Goal: Task Accomplishment & Management: Use online tool/utility

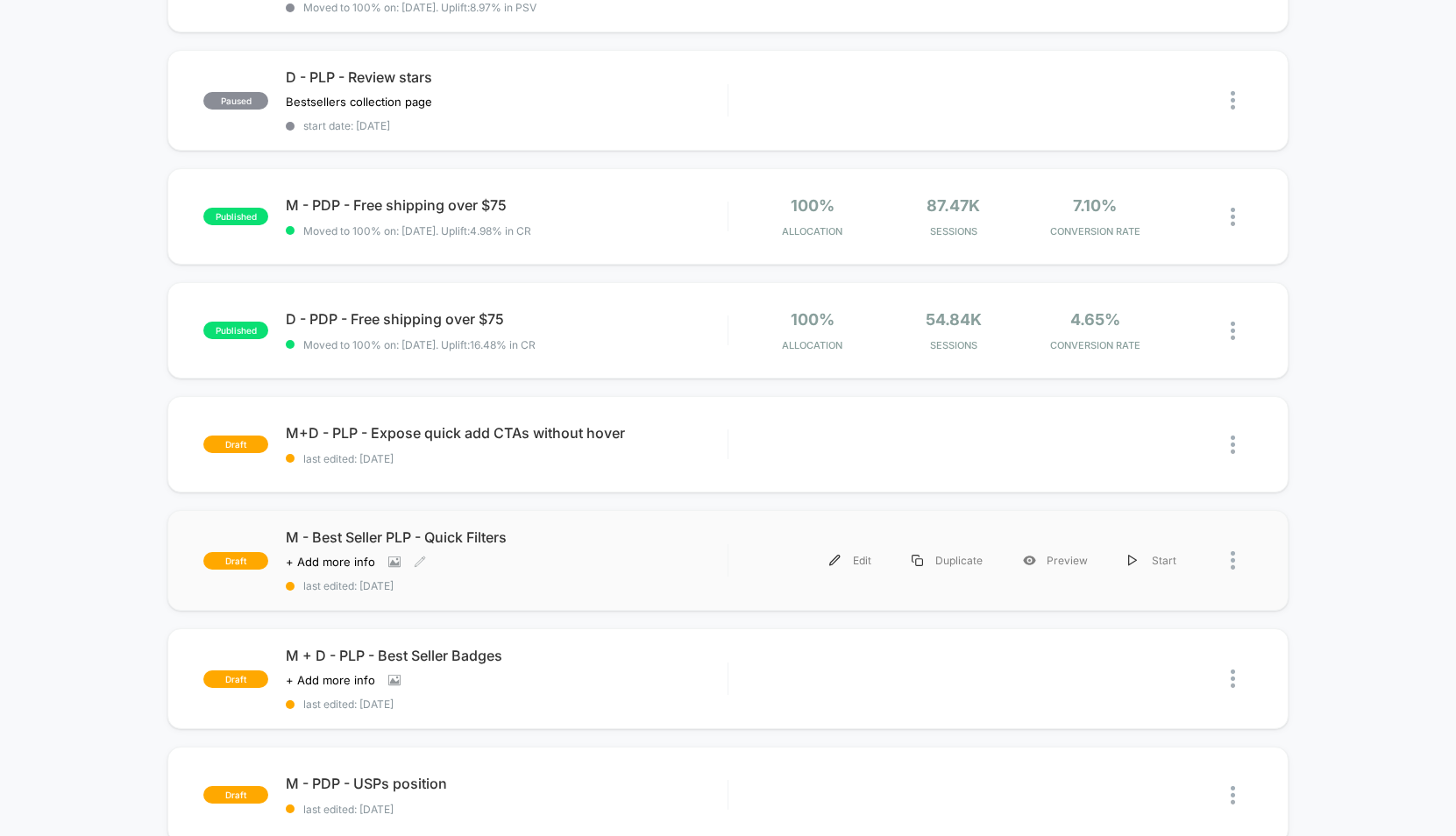
scroll to position [638, 0]
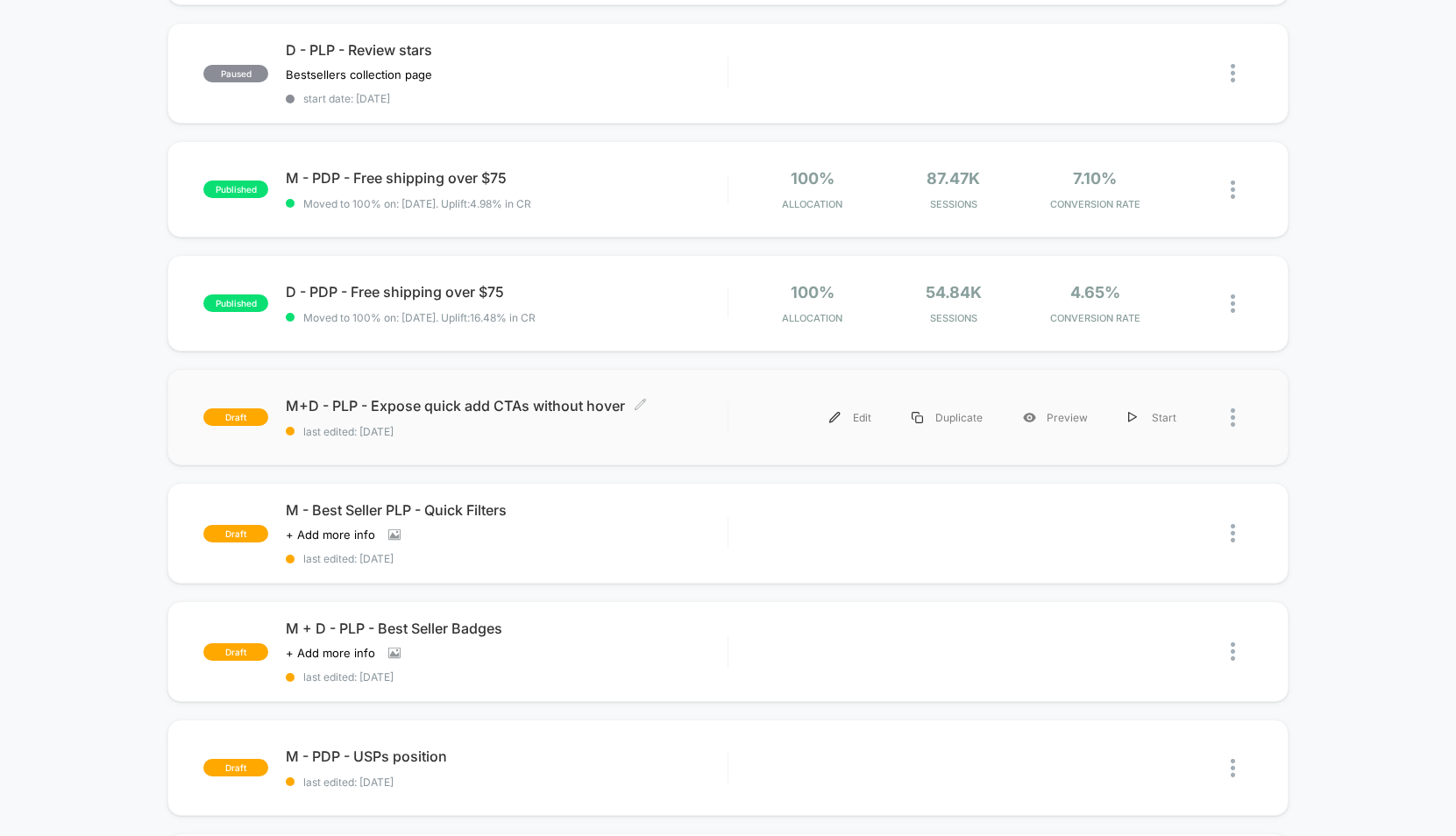
click at [534, 425] on span "last edited: [DATE]" at bounding box center [506, 432] width 442 height 13
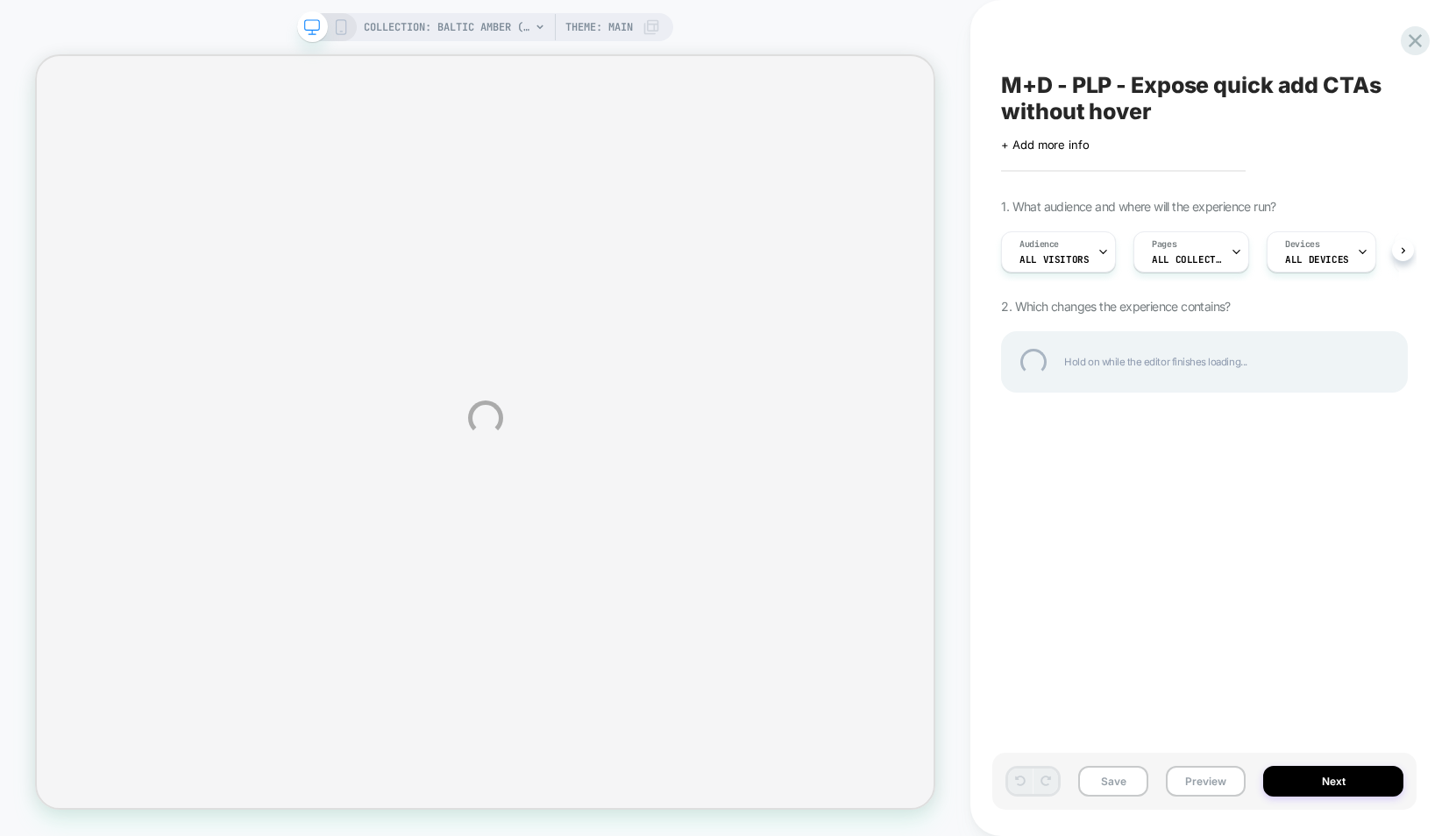
click at [1203, 781] on div "COLLECTION: Baltic Amber (Category) COLLECTION: Baltic Amber (Category) Theme: …" at bounding box center [728, 418] width 1456 height 836
select select "******"
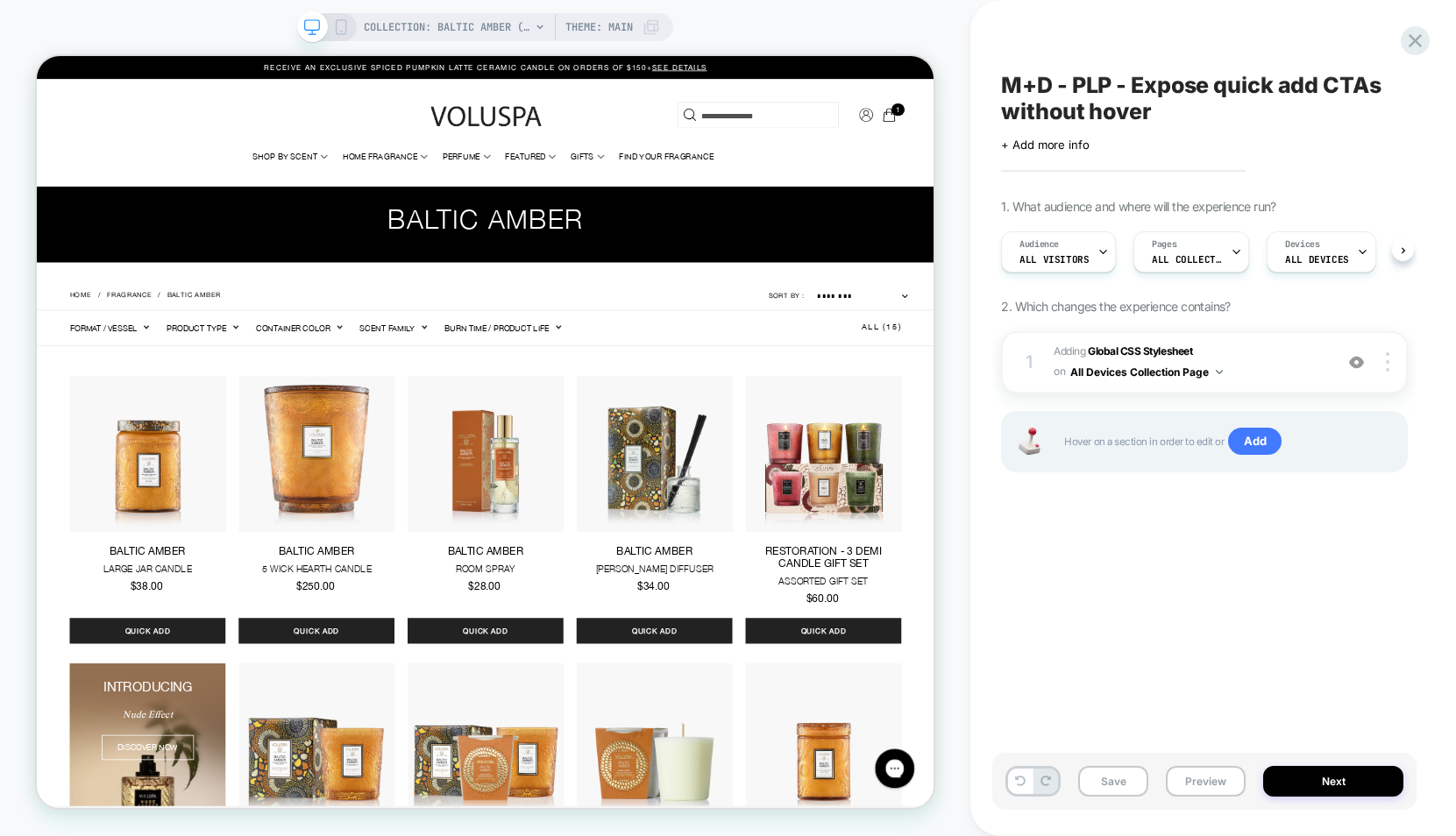
scroll to position [0, 1]
click at [1199, 786] on button "Preview" at bounding box center [1206, 781] width 80 height 31
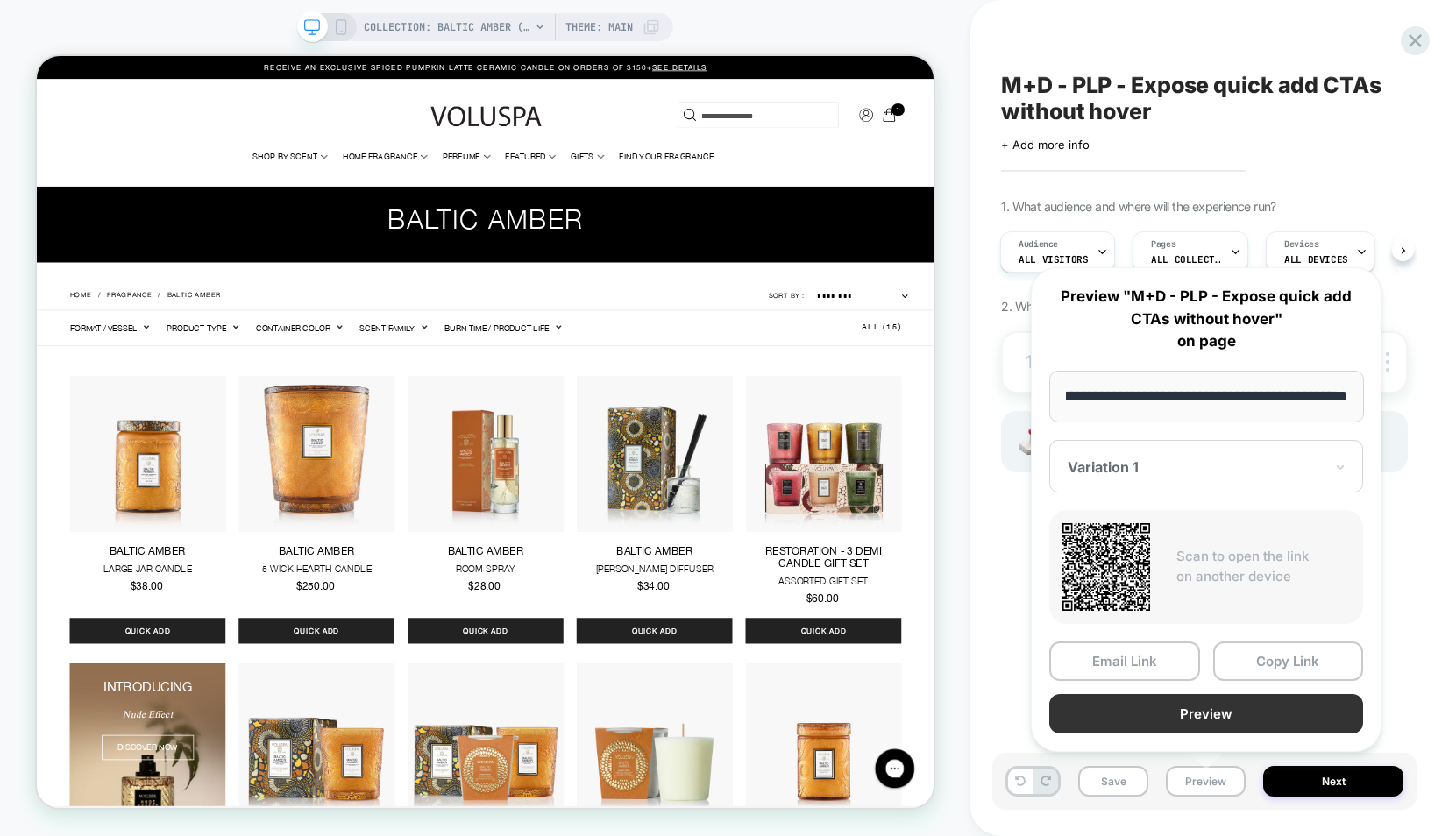
scroll to position [0, 0]
click at [1188, 705] on button "Preview" at bounding box center [1206, 714] width 314 height 39
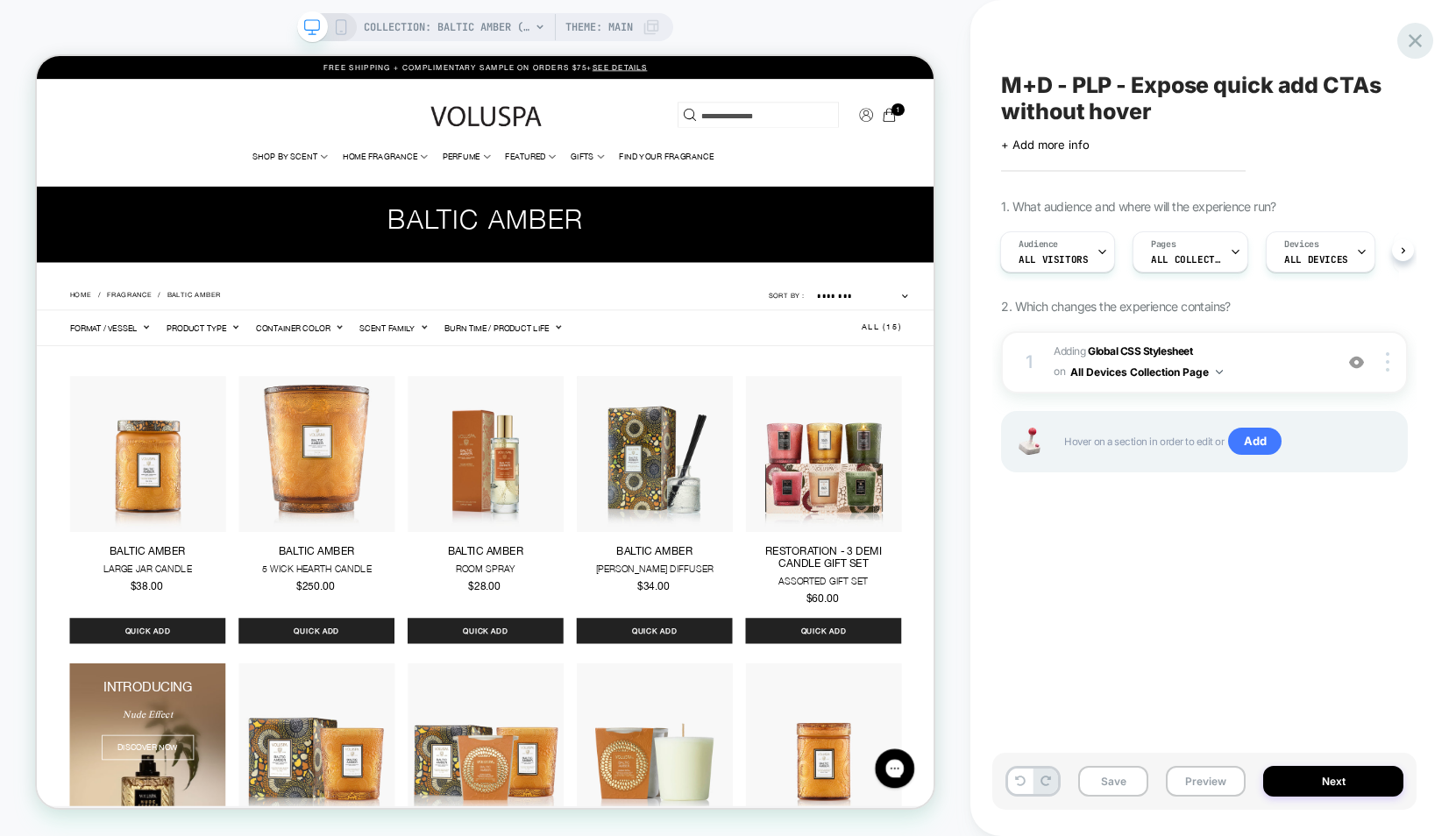
click at [1417, 38] on icon at bounding box center [1415, 41] width 13 height 13
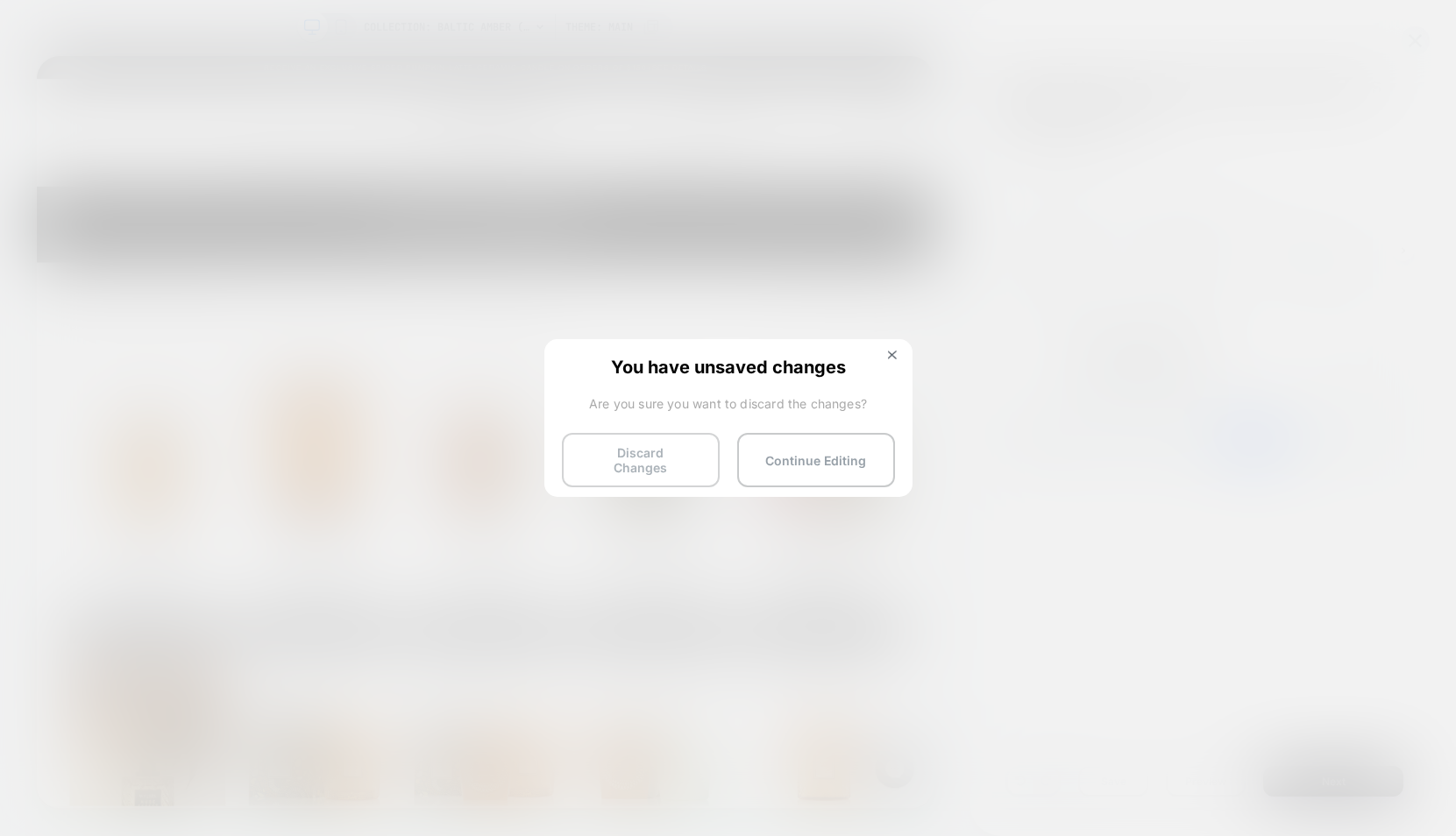
click at [684, 459] on button "Discard Changes" at bounding box center [640, 460] width 157 height 54
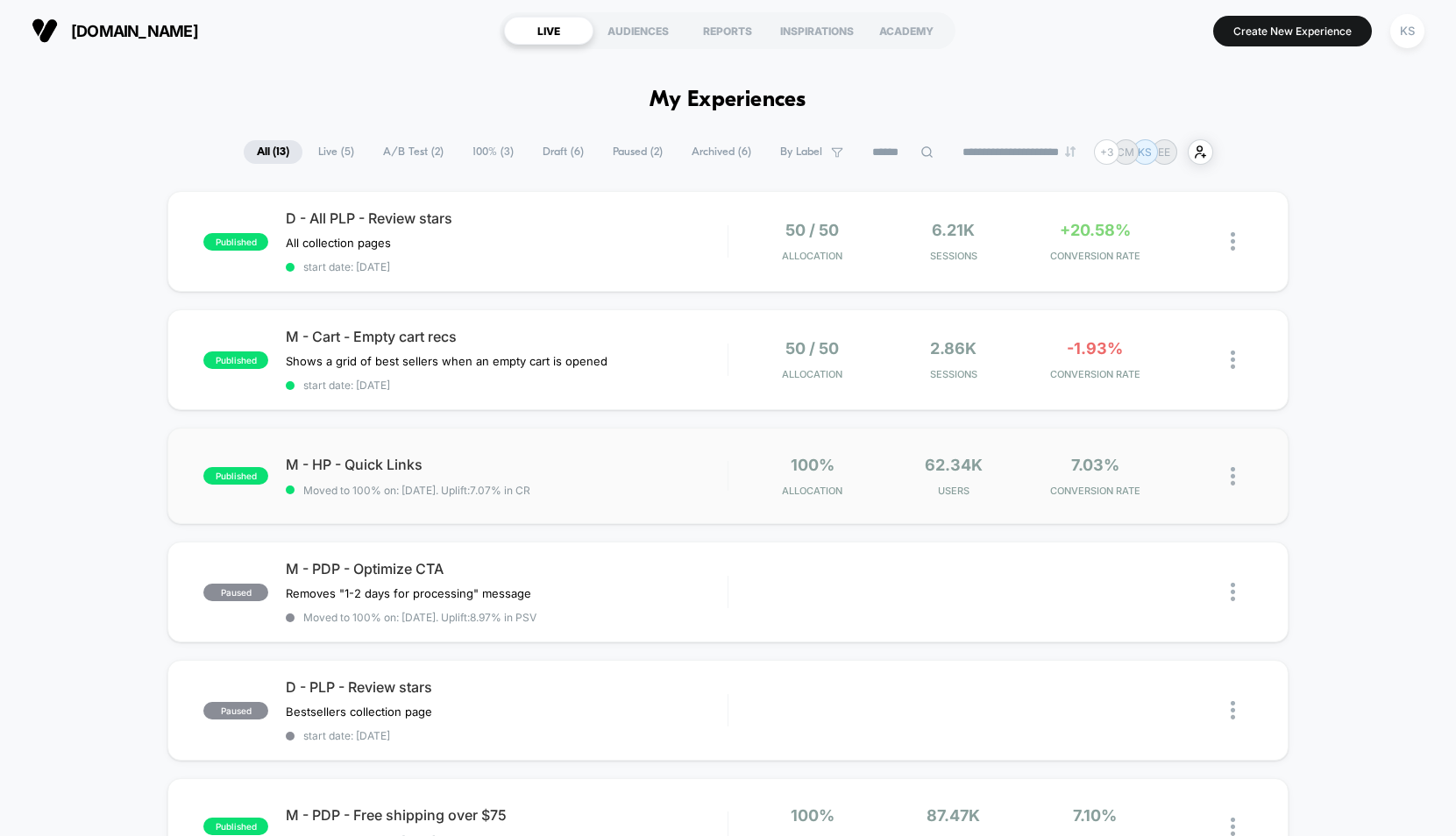
scroll to position [18, 0]
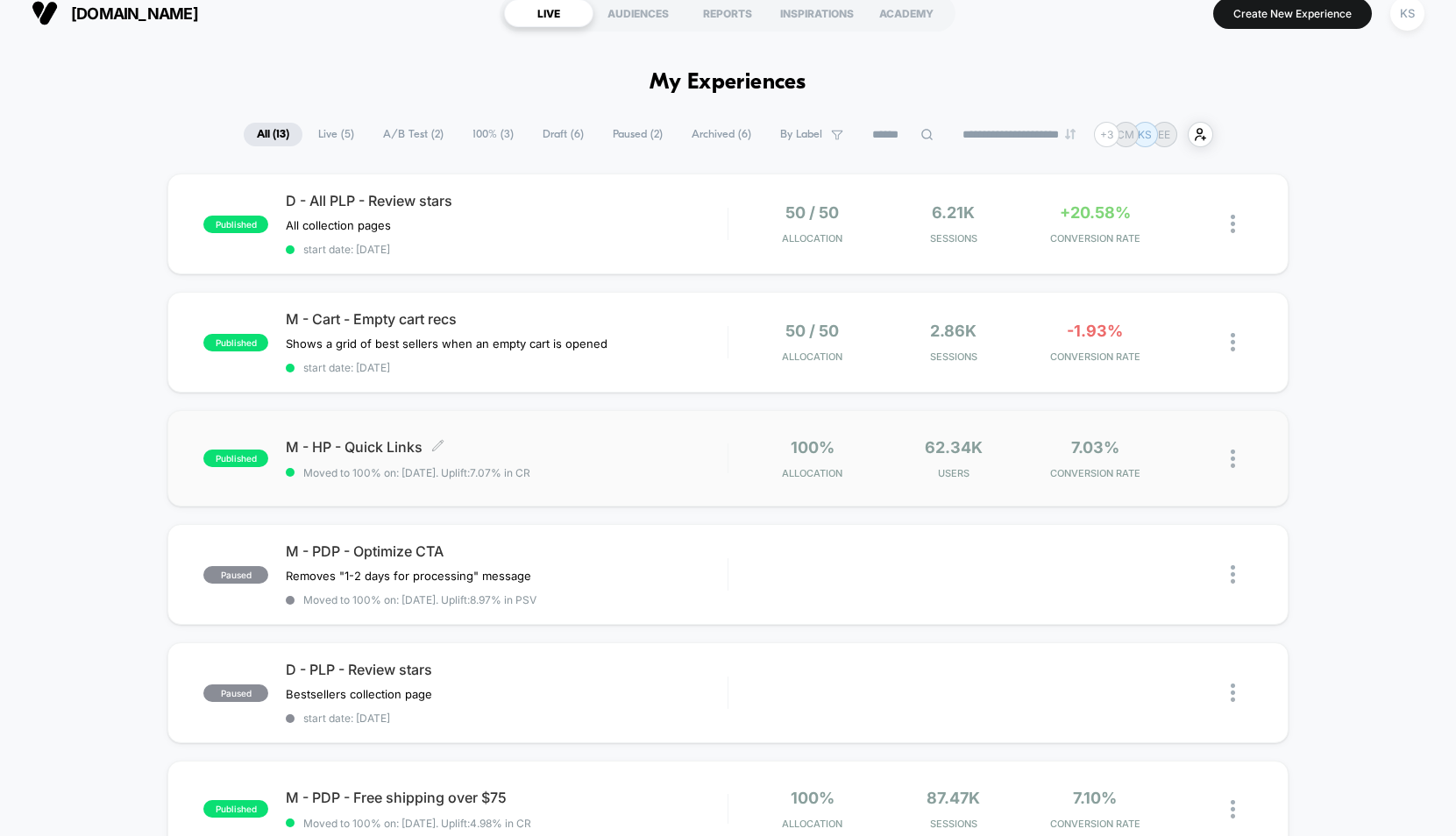
click at [538, 444] on span "M - HP - Quick Links Click to edit experience details" at bounding box center [506, 447] width 442 height 18
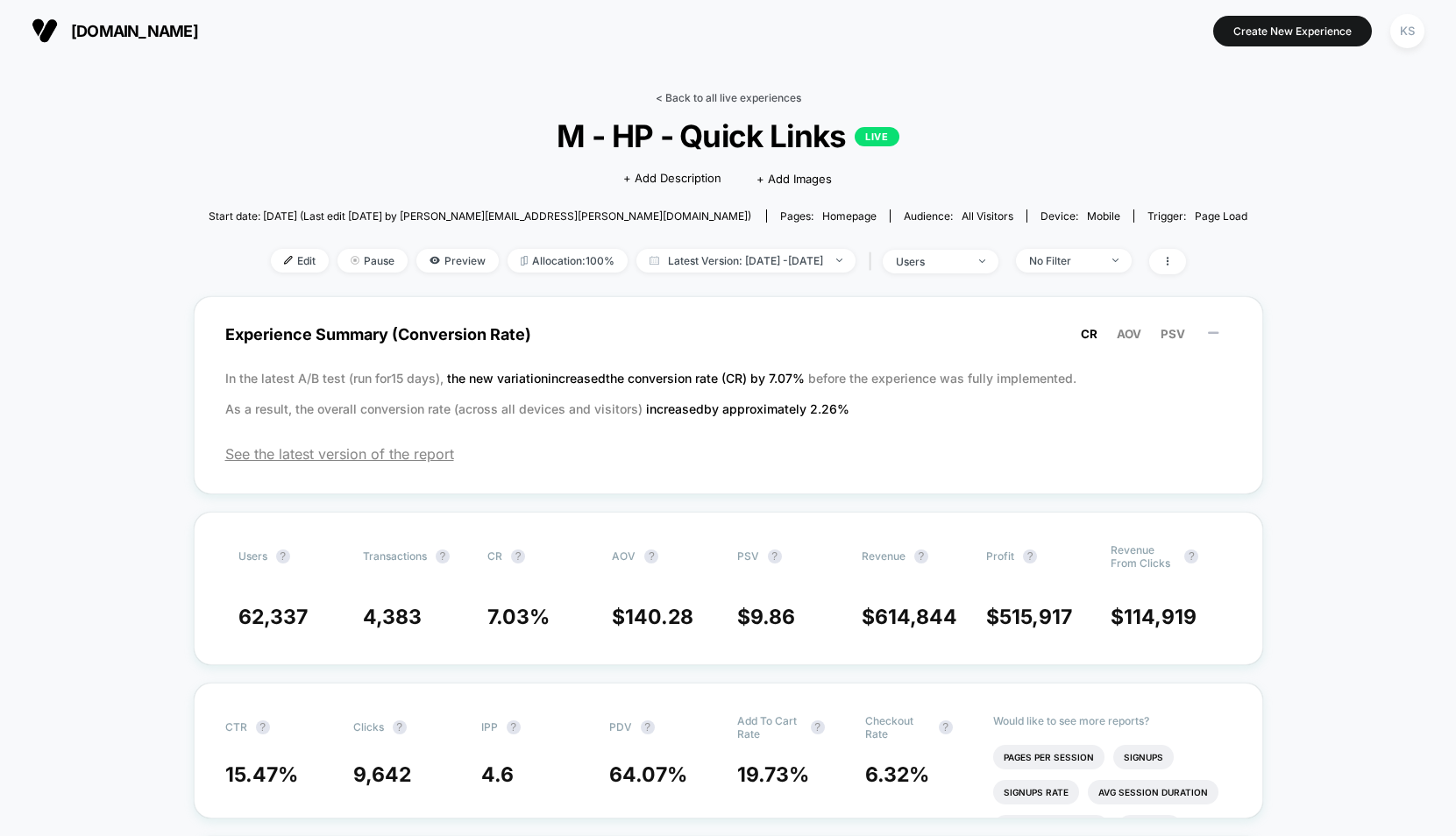
click at [658, 97] on link "< Back to all live experiences" at bounding box center [728, 98] width 145 height 13
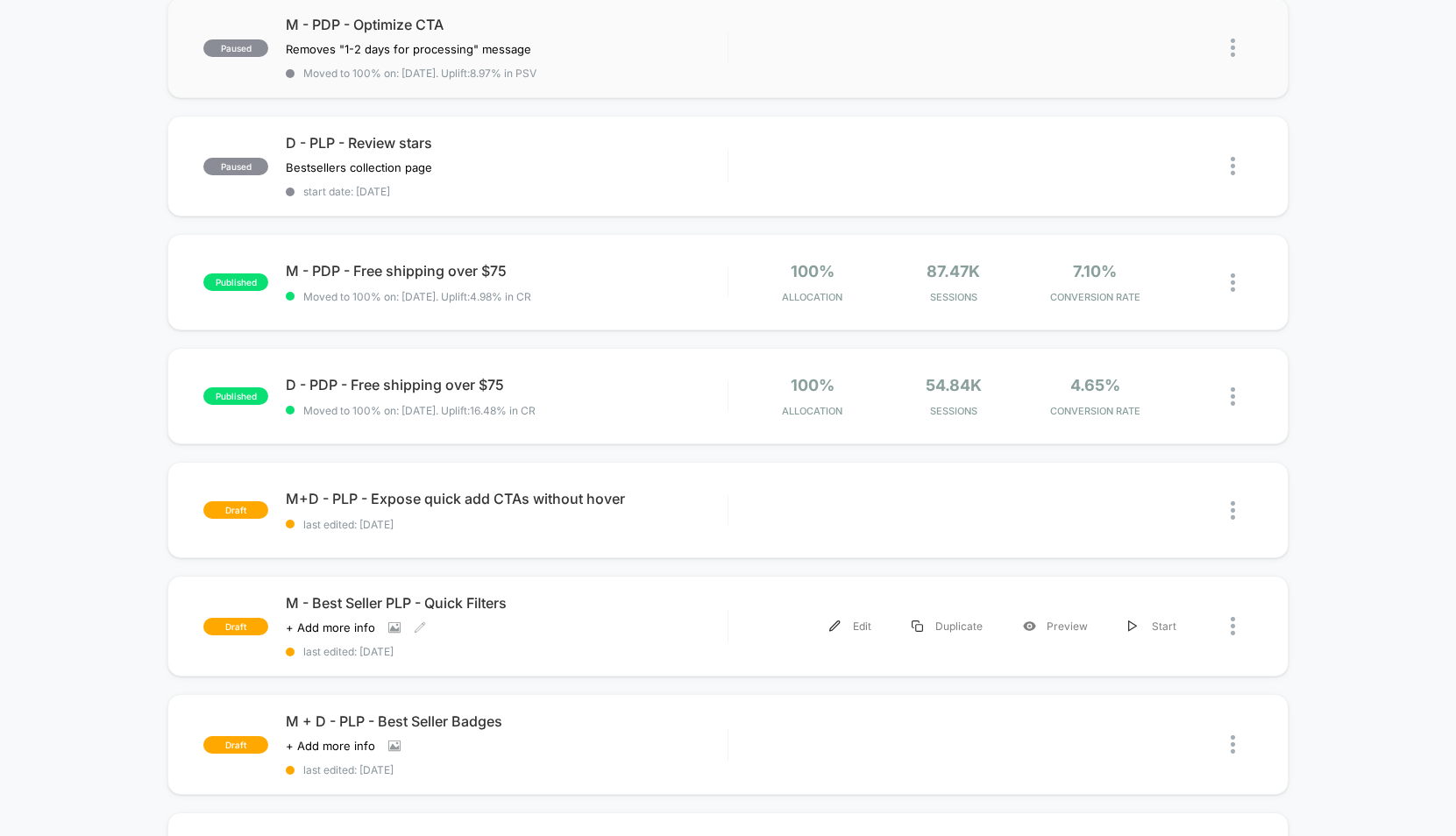
scroll to position [546, 0]
click at [586, 619] on div "Click to view images Click to edit experience details + Add more info" at bounding box center [440, 626] width 309 height 14
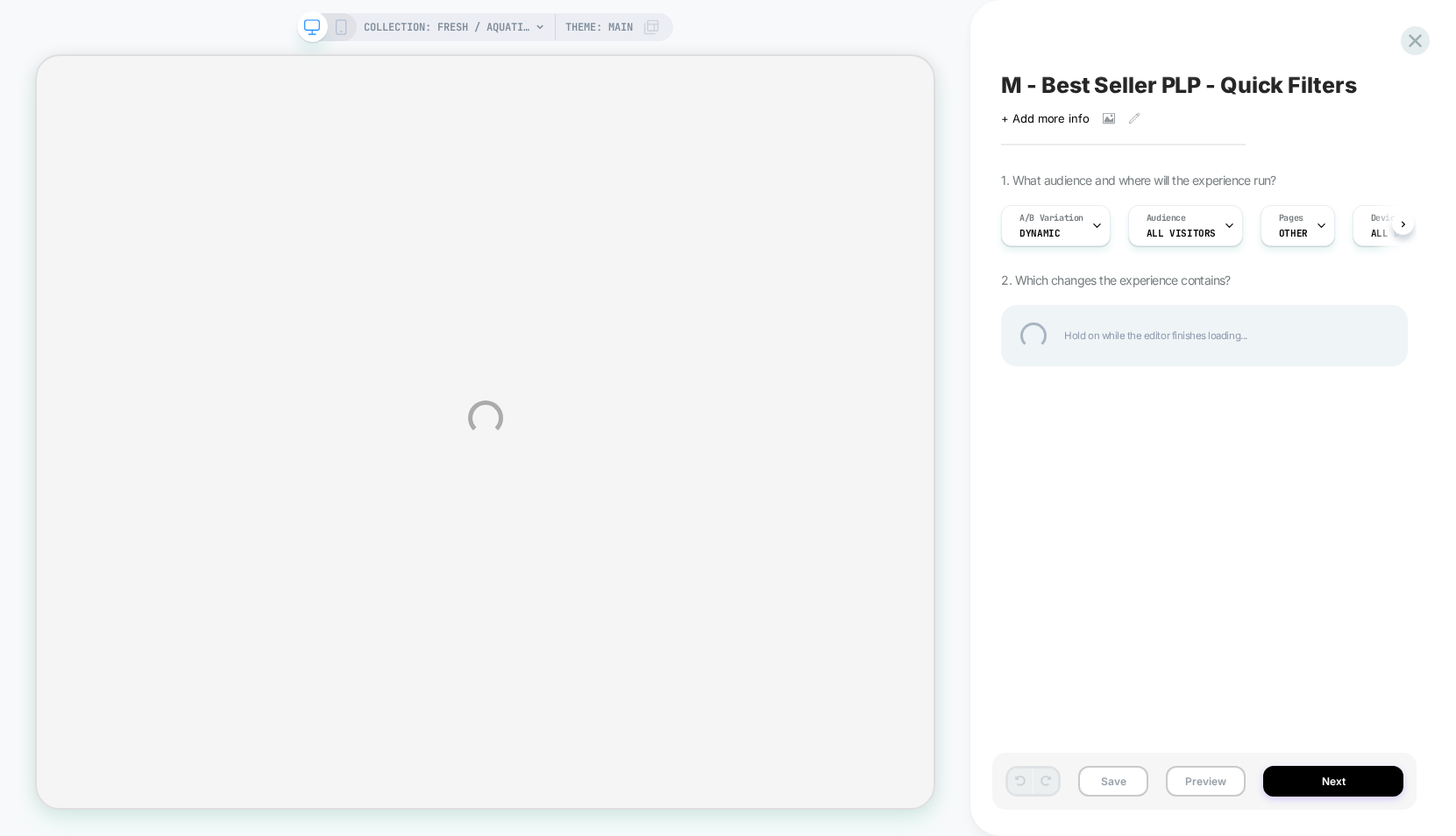
click at [1224, 783] on div "COLLECTION: Fresh / Aquatic (Category) COLLECTION: Fresh / Aquatic (Category) T…" at bounding box center [728, 418] width 1456 height 836
select select "******"
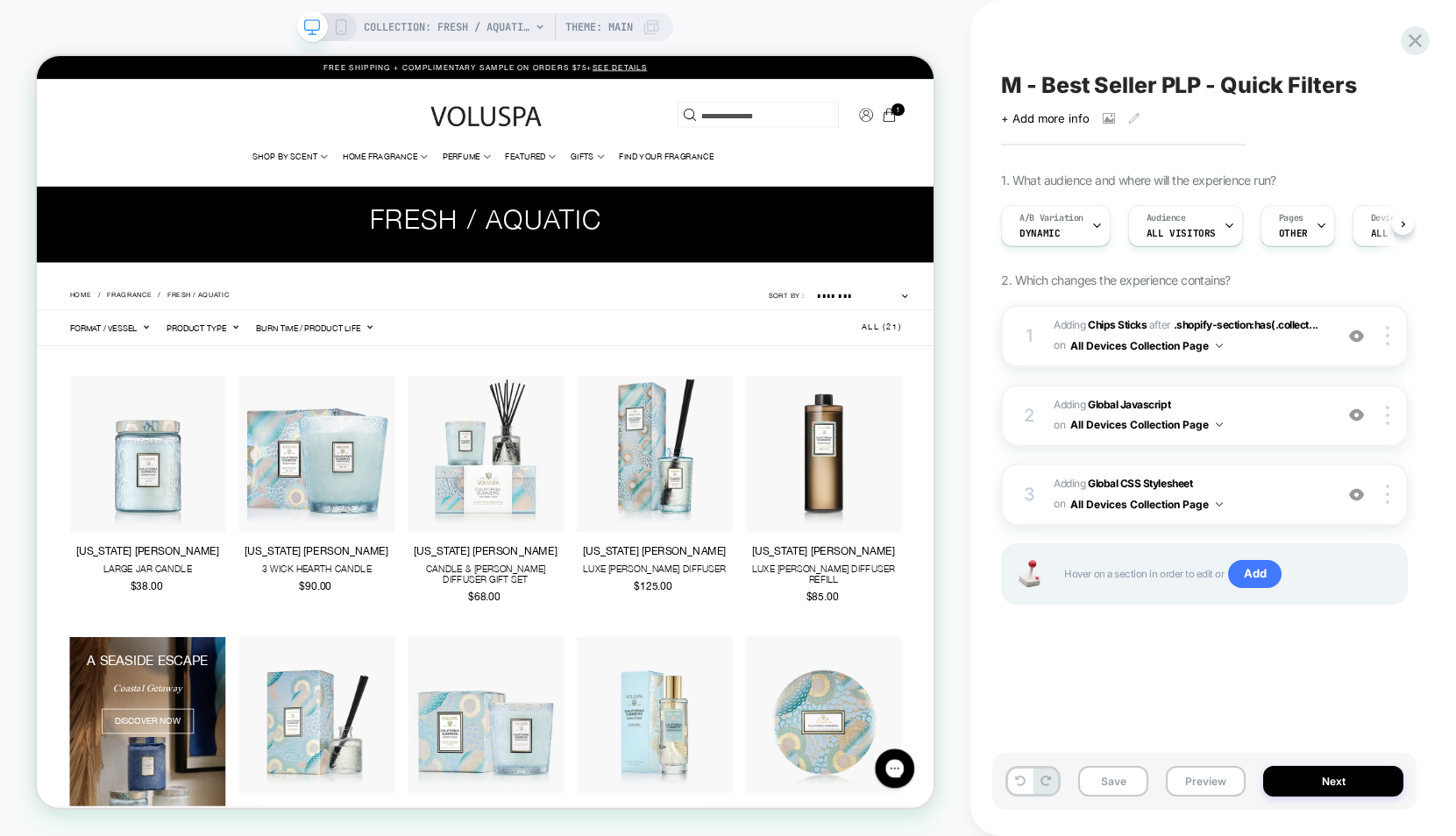
scroll to position [0, 1]
click at [1195, 779] on button "Preview" at bounding box center [1206, 781] width 80 height 31
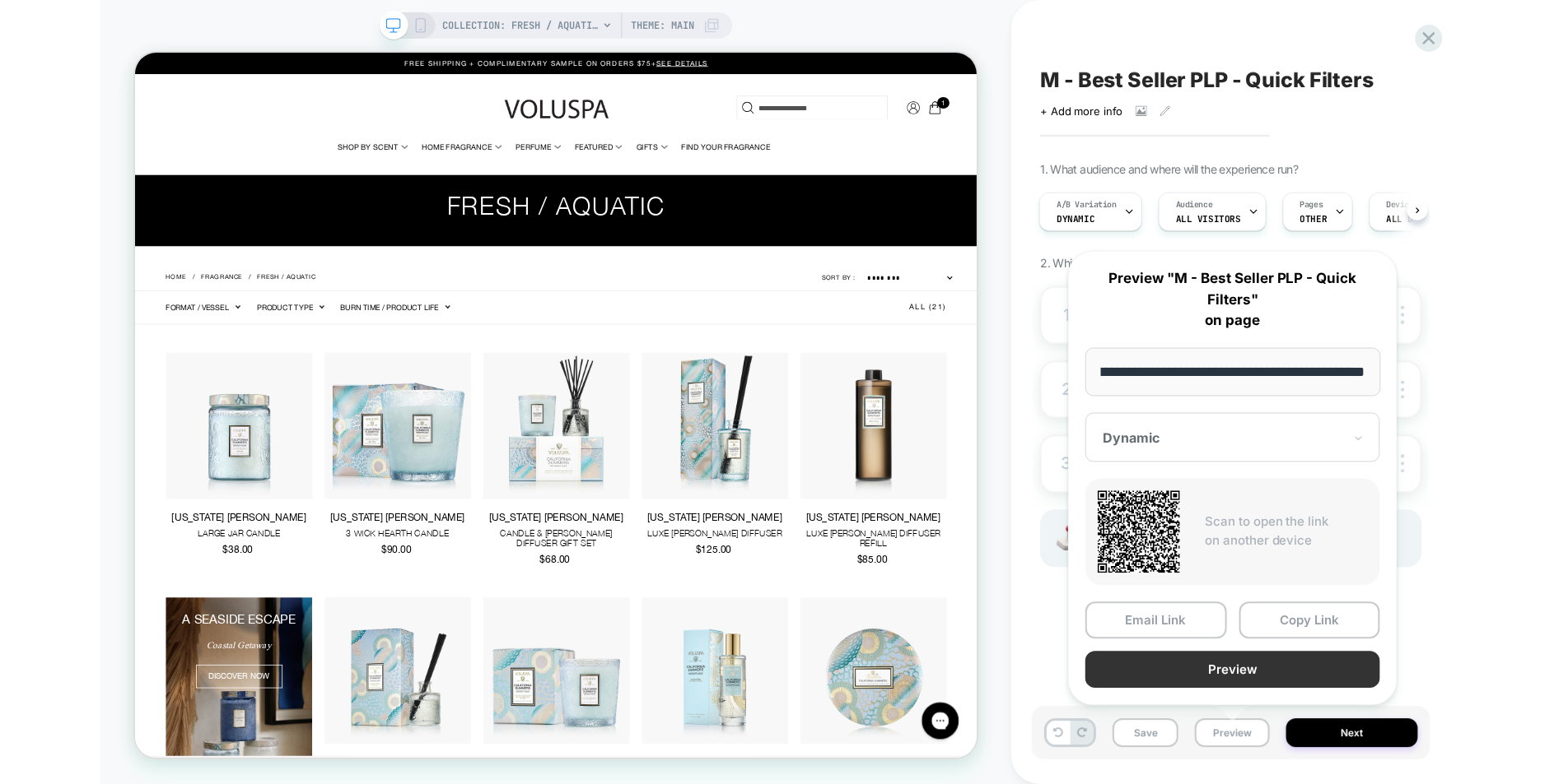
scroll to position [0, 0]
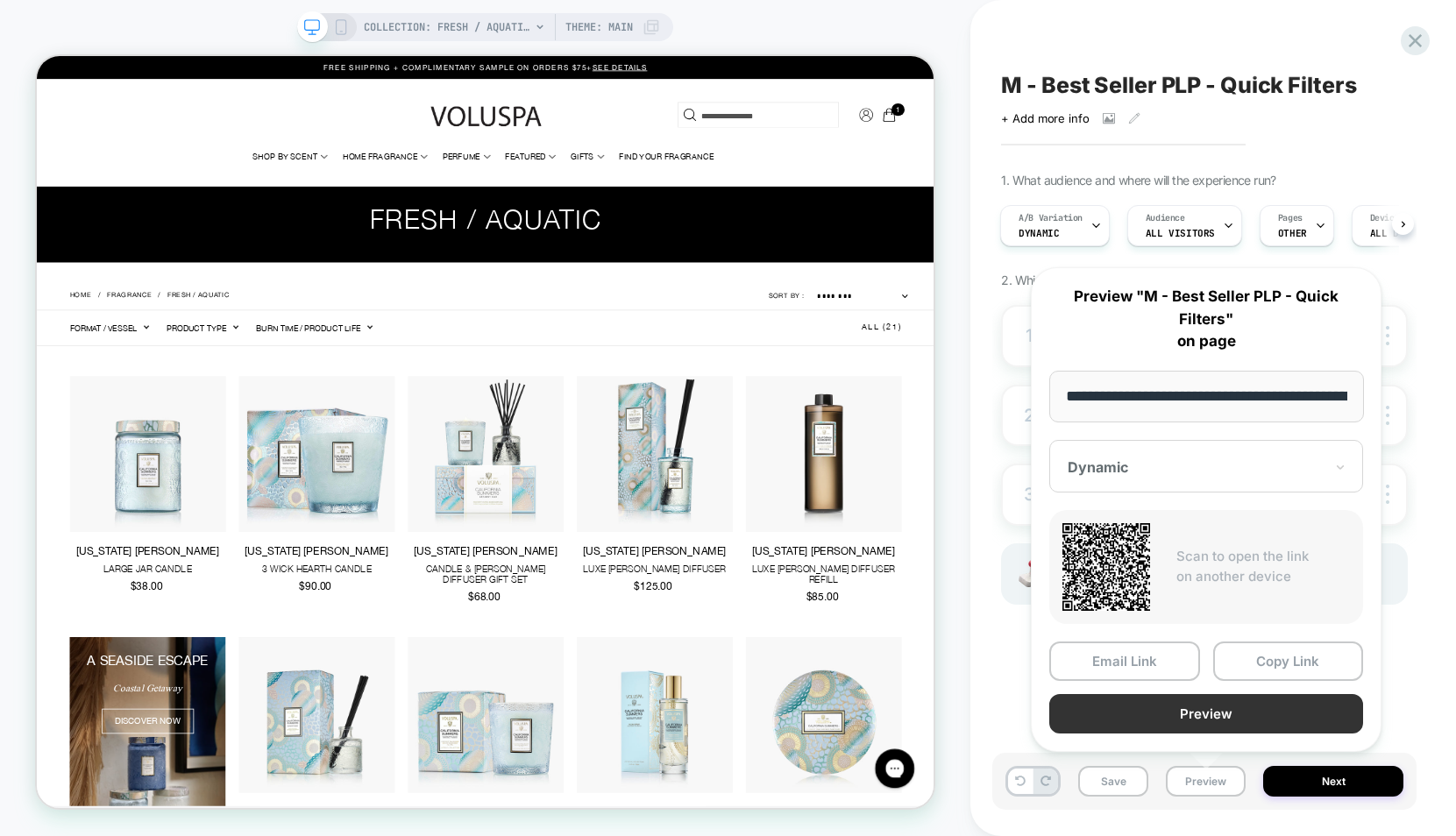
click at [1213, 716] on button "Preview" at bounding box center [1206, 714] width 314 height 39
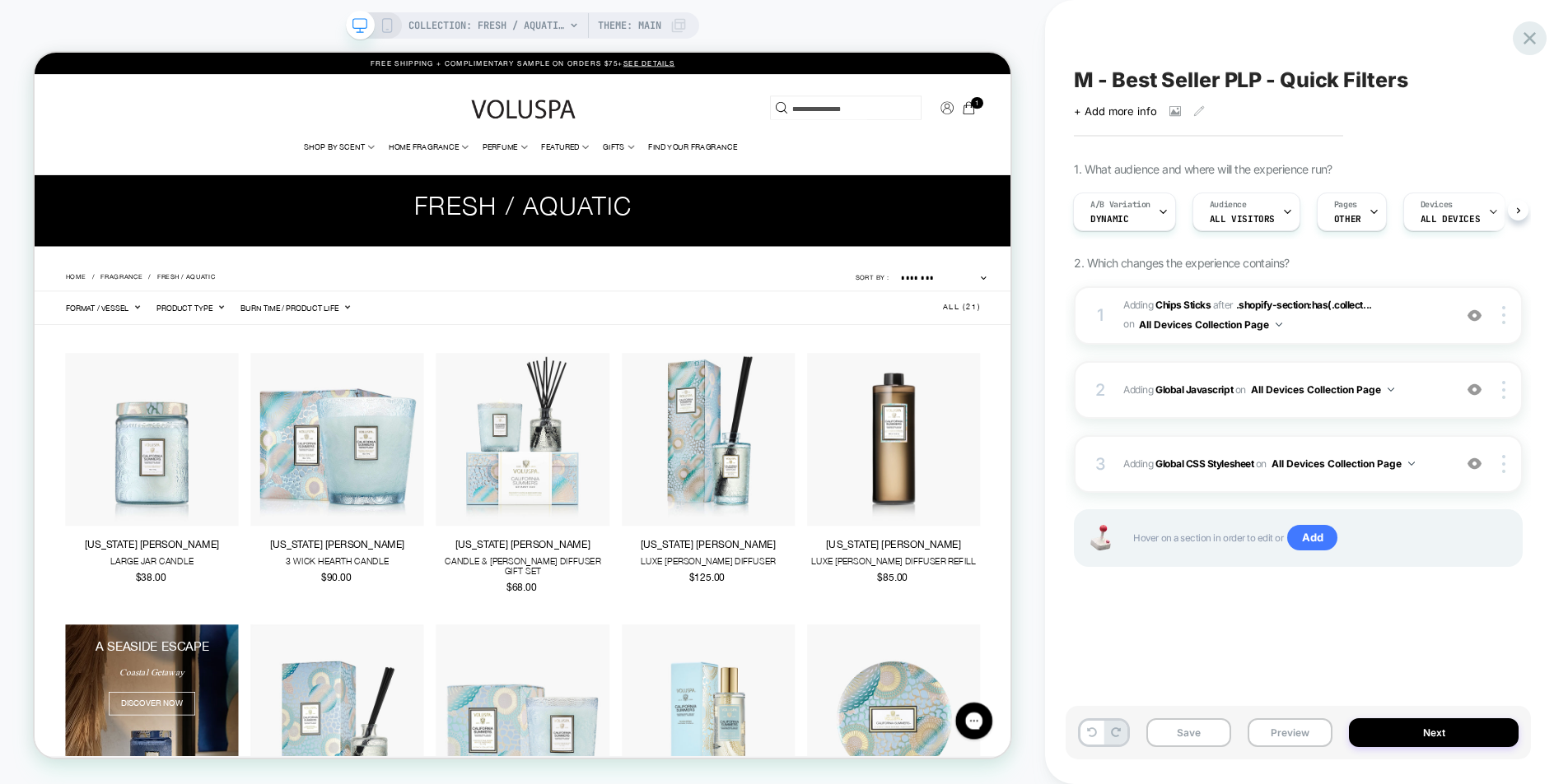
click at [1367, 35] on icon at bounding box center [1529, 38] width 22 height 22
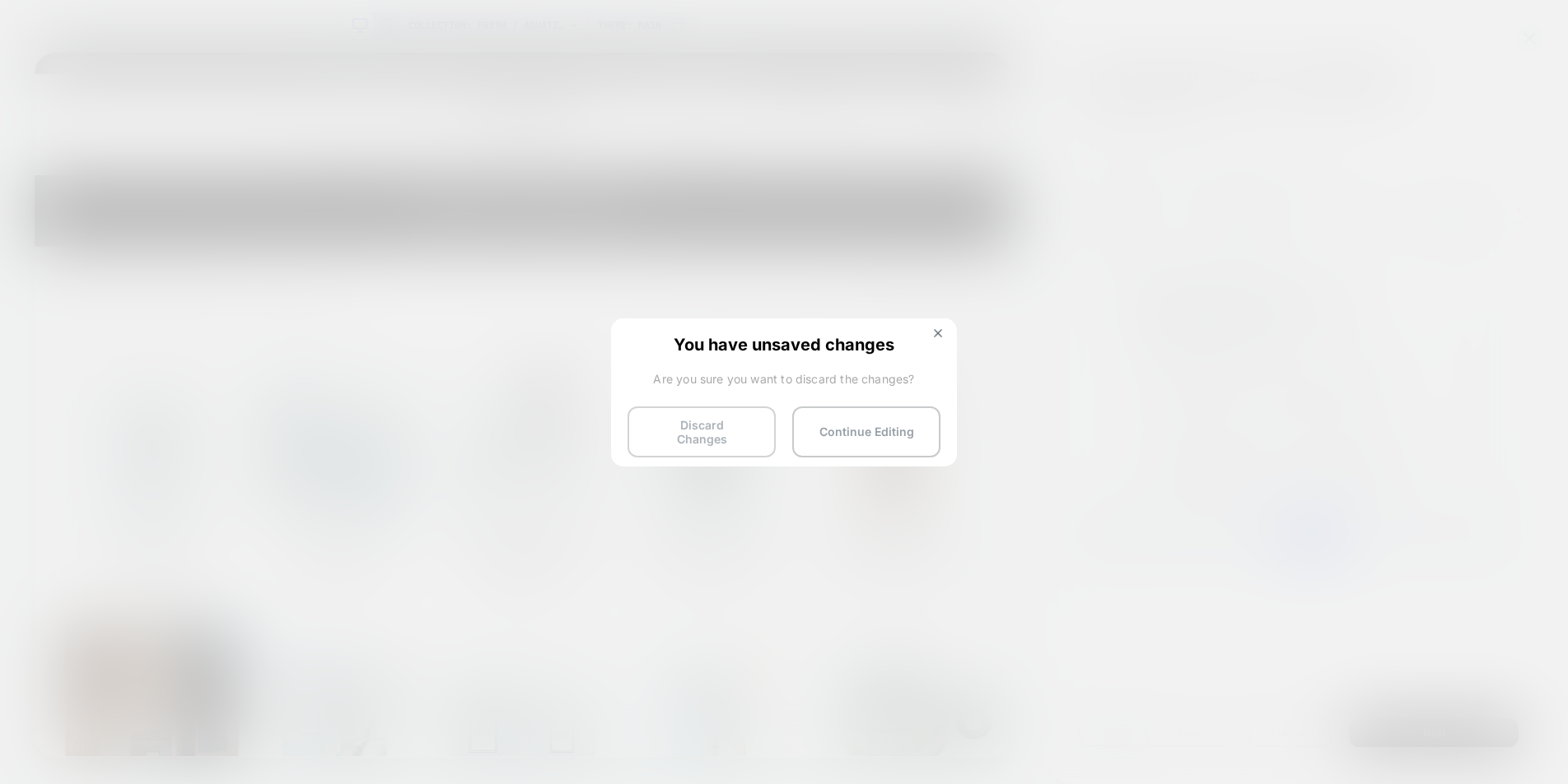
click at [746, 432] on button "Discard Changes" at bounding box center [700, 432] width 148 height 51
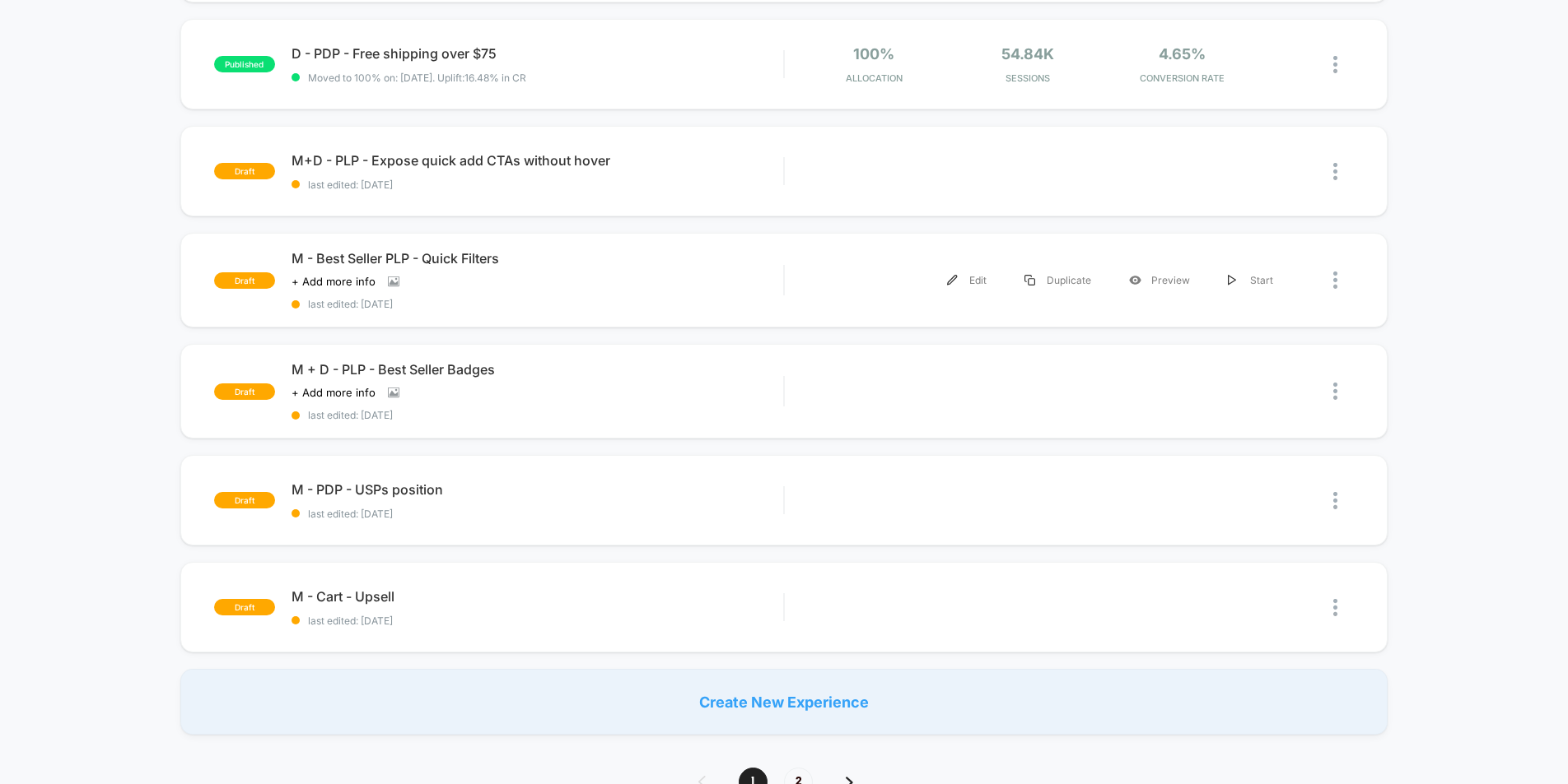
scroll to position [821, 0]
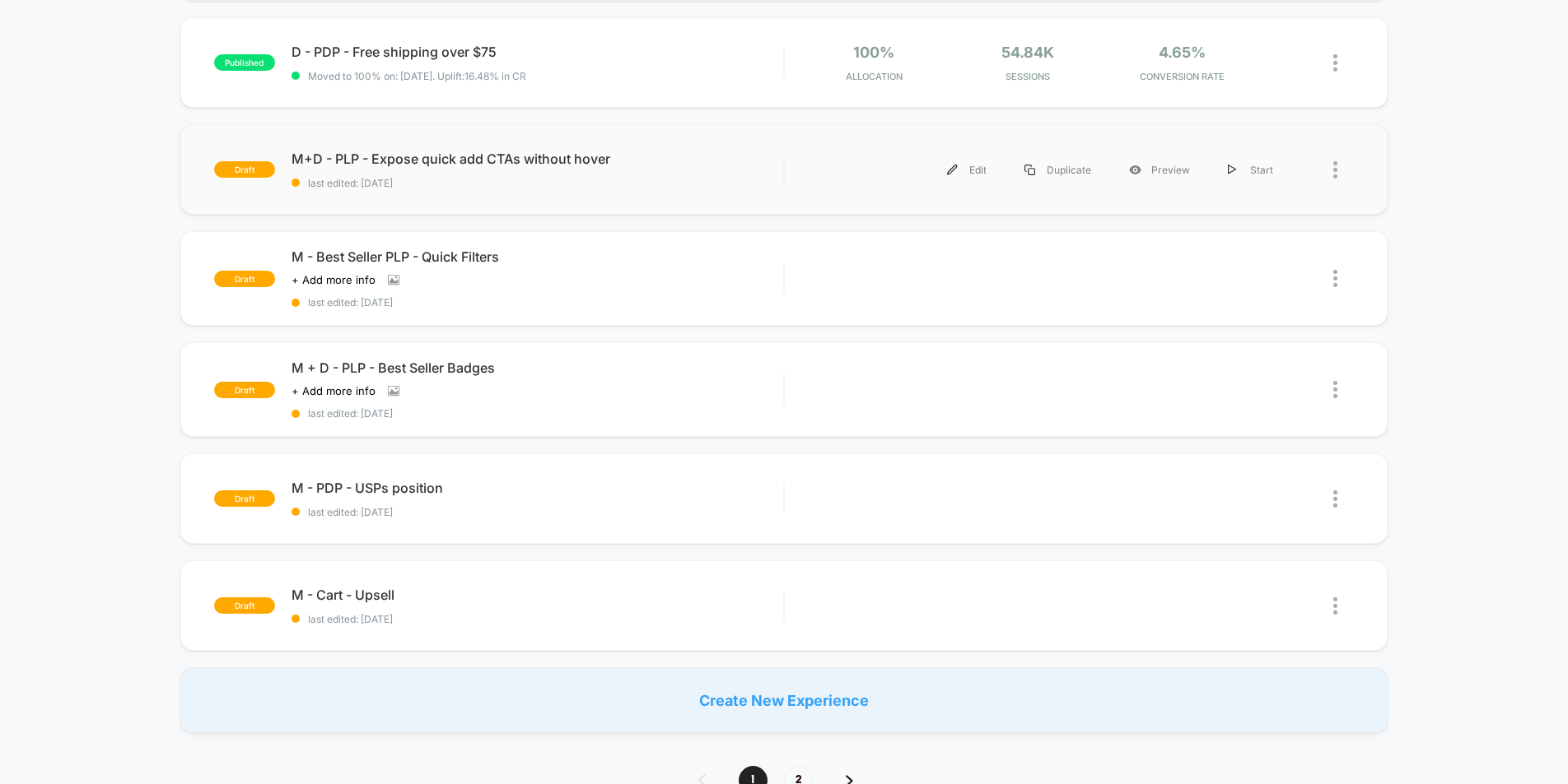
click at [456, 194] on div "draft M+D - PLP - Expose quick add CTAs without hover last edited: 8/11/2025 Ed…" at bounding box center [784, 170] width 1207 height 91
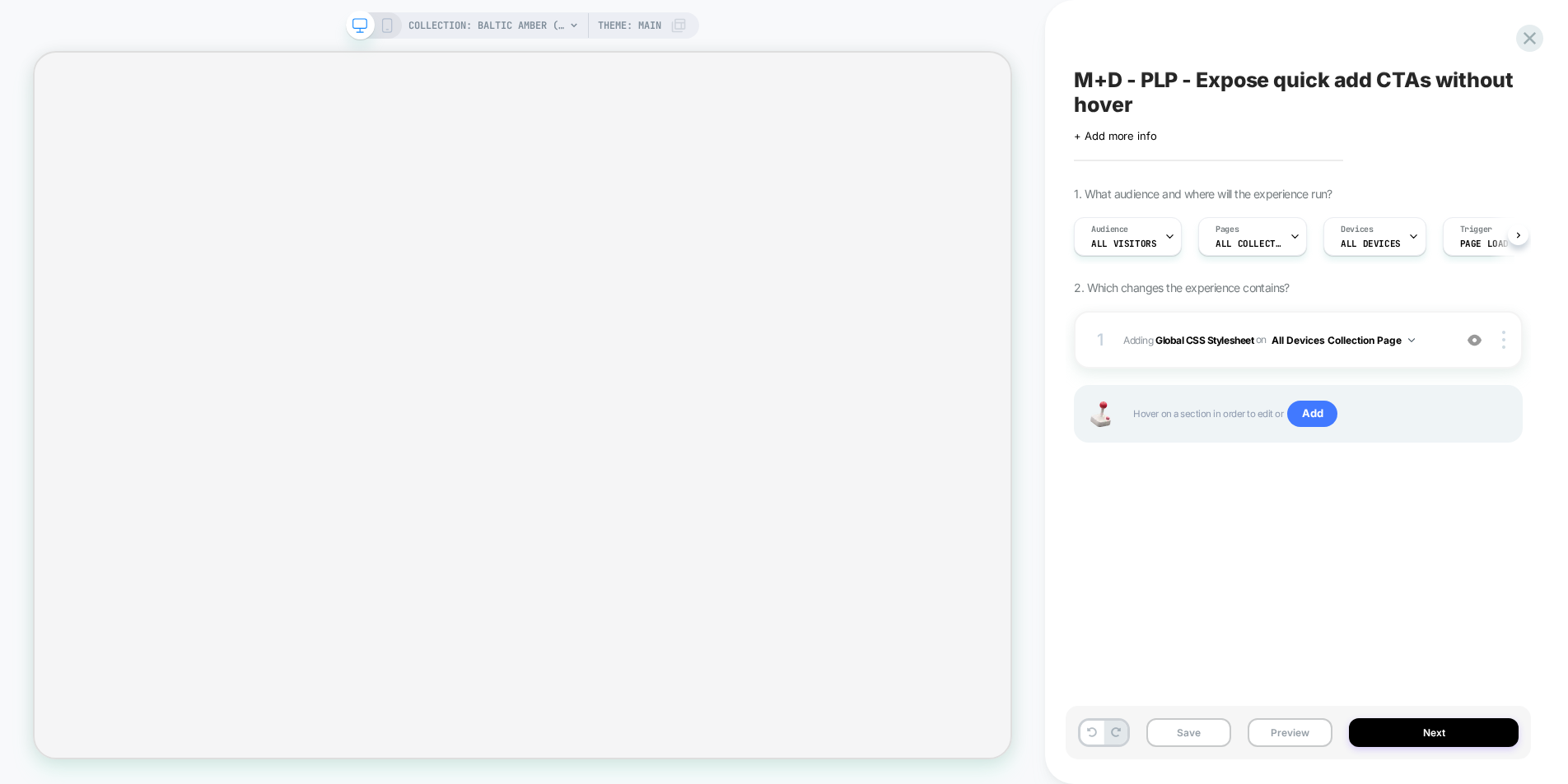
scroll to position [0, 1]
click at [395, 24] on div "COLLECTION: Baltic Amber (Category) Theme: MAIN" at bounding box center [522, 25] width 353 height 26
select select "******"
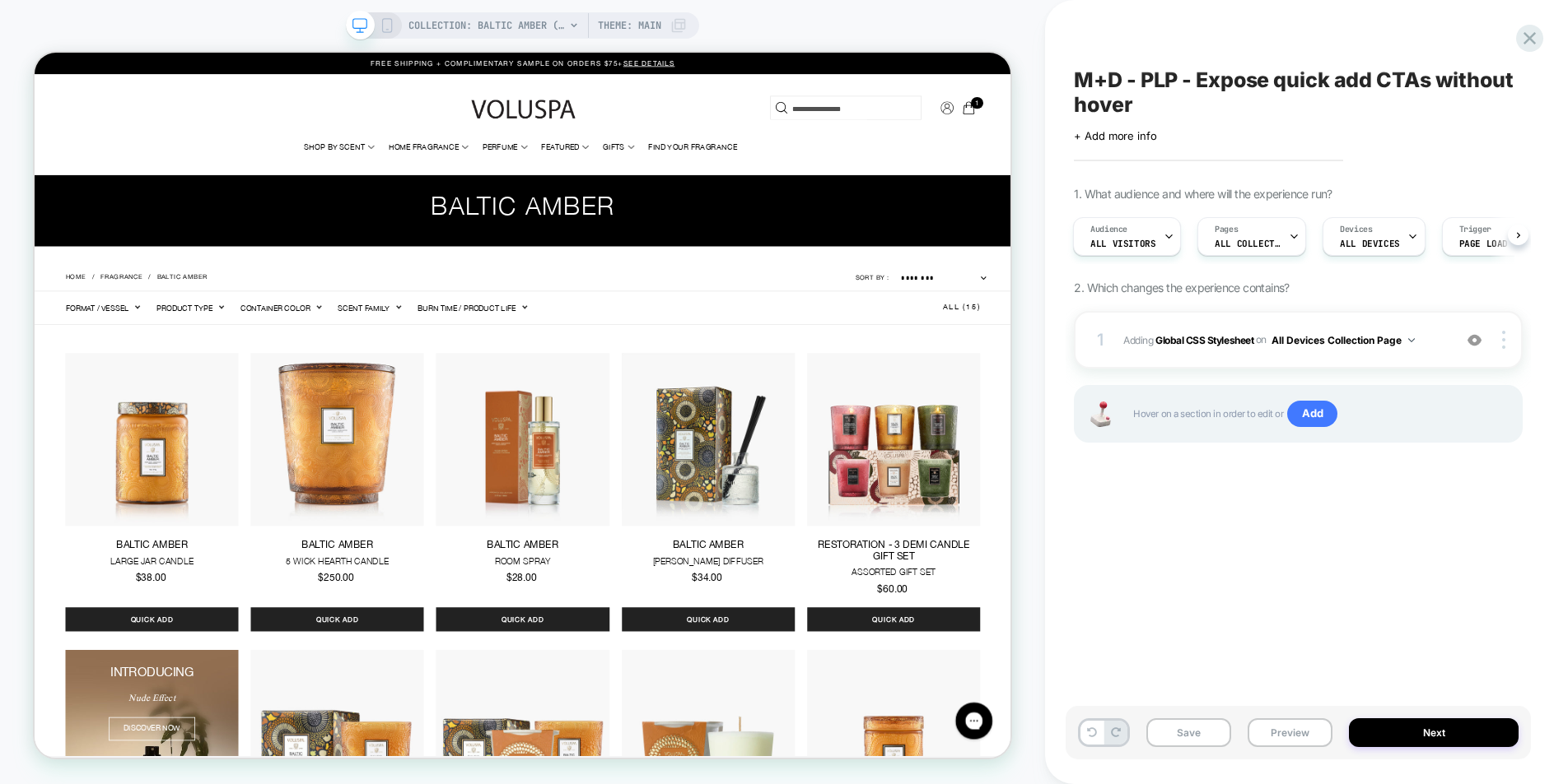
scroll to position [0, 0]
click at [391, 31] on rect at bounding box center [387, 25] width 9 height 13
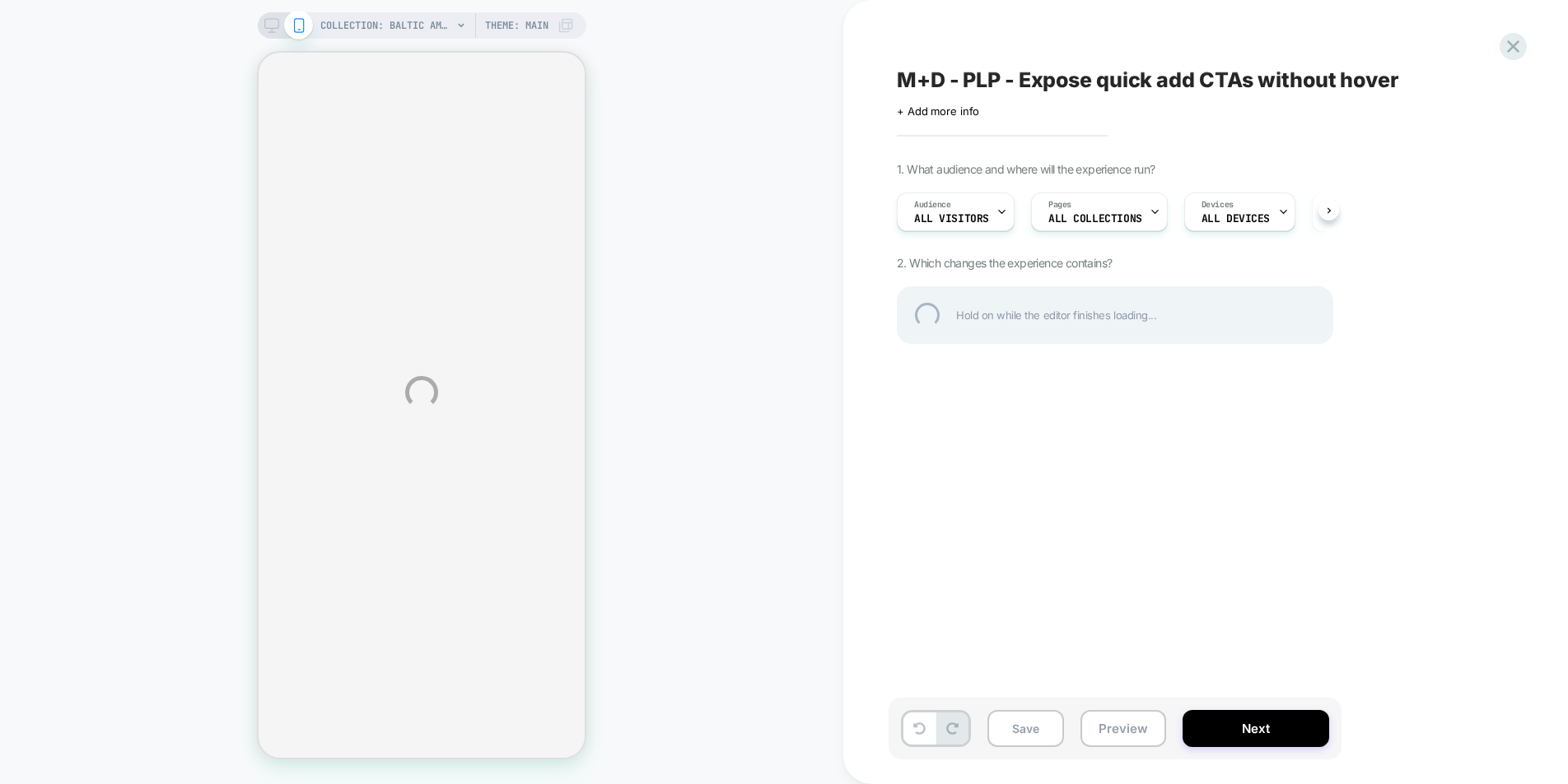
select select "******"
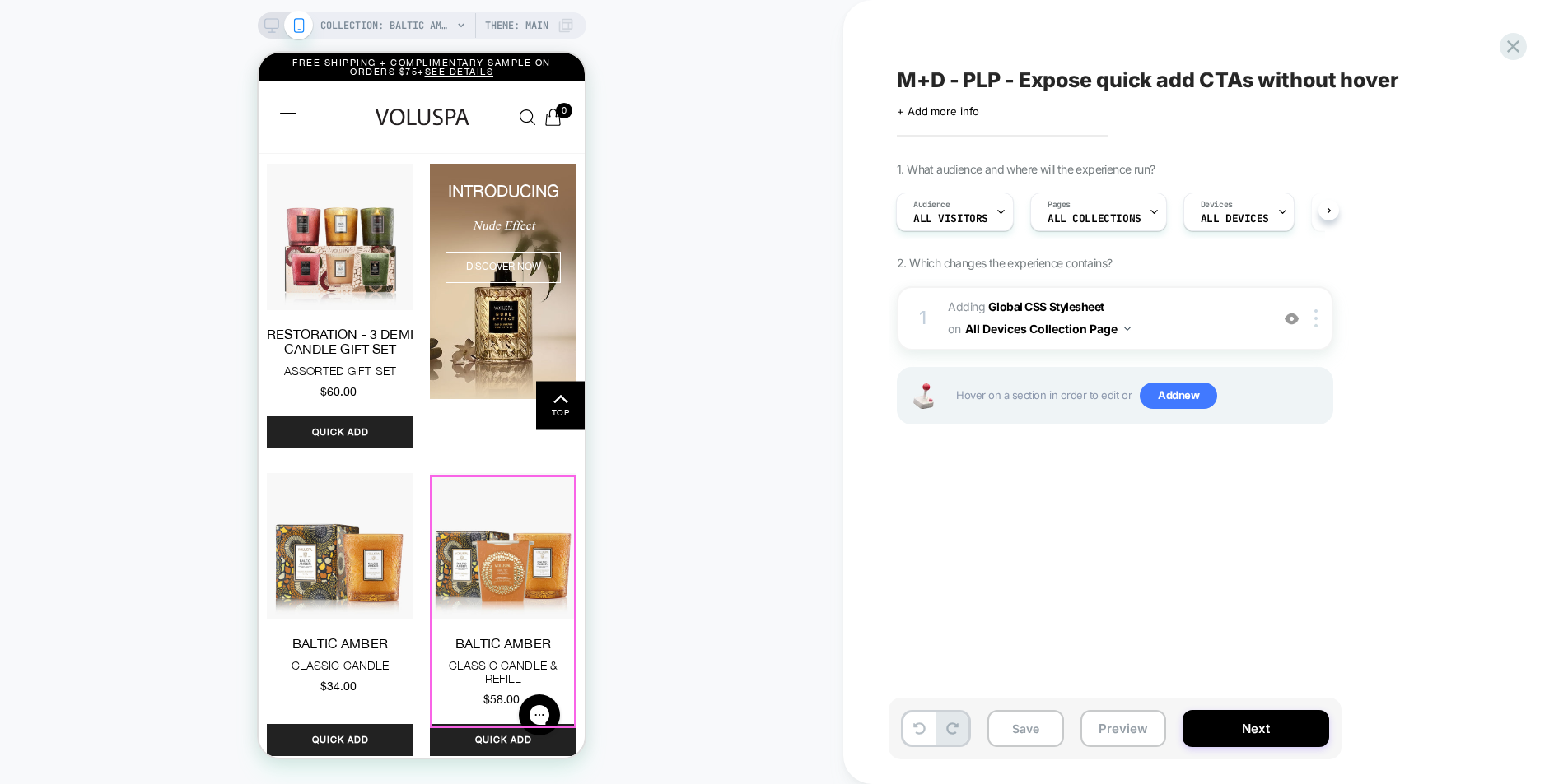
scroll to position [655, 0]
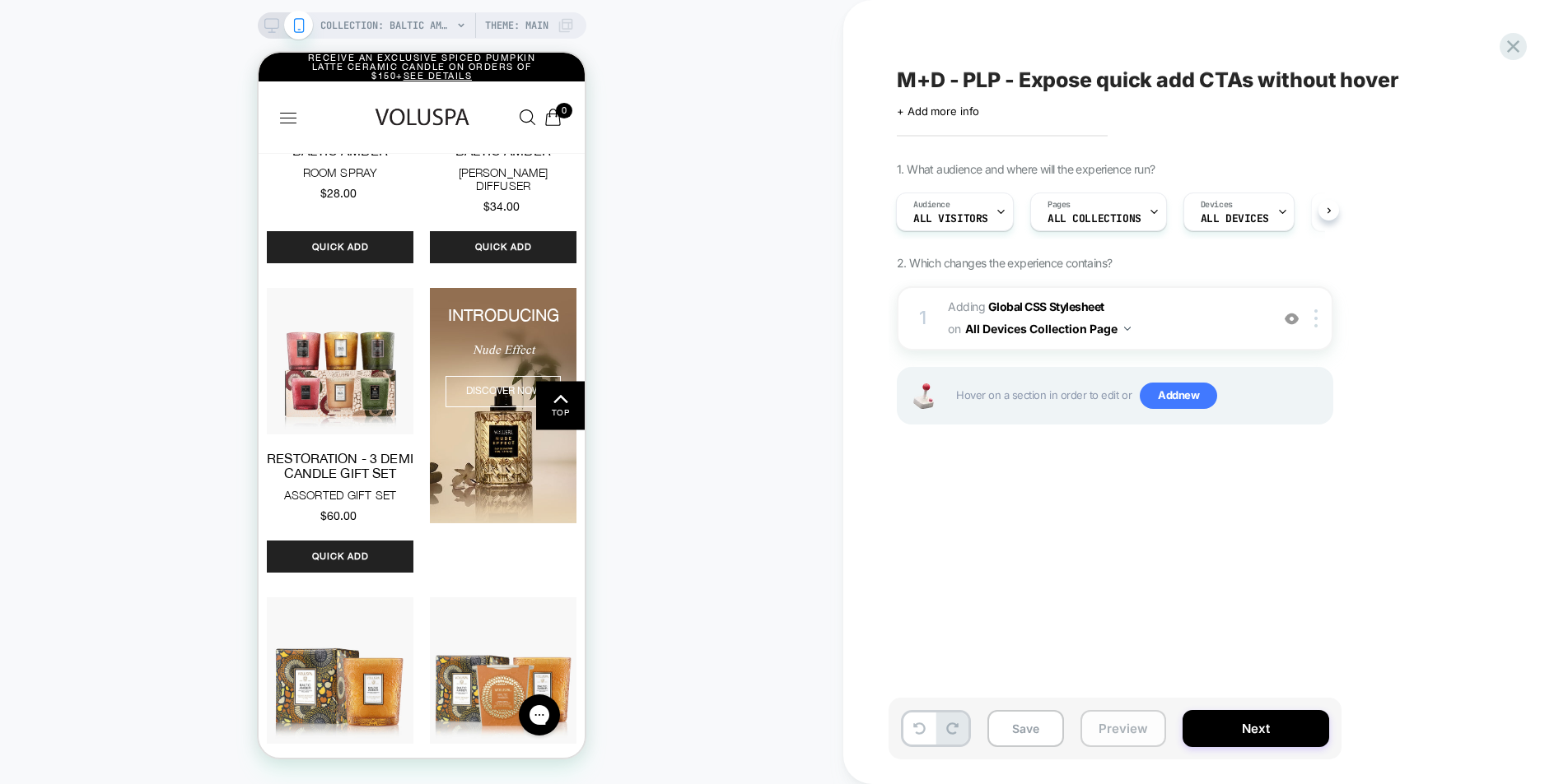
click at [1141, 740] on button "Preview" at bounding box center [1123, 729] width 86 height 37
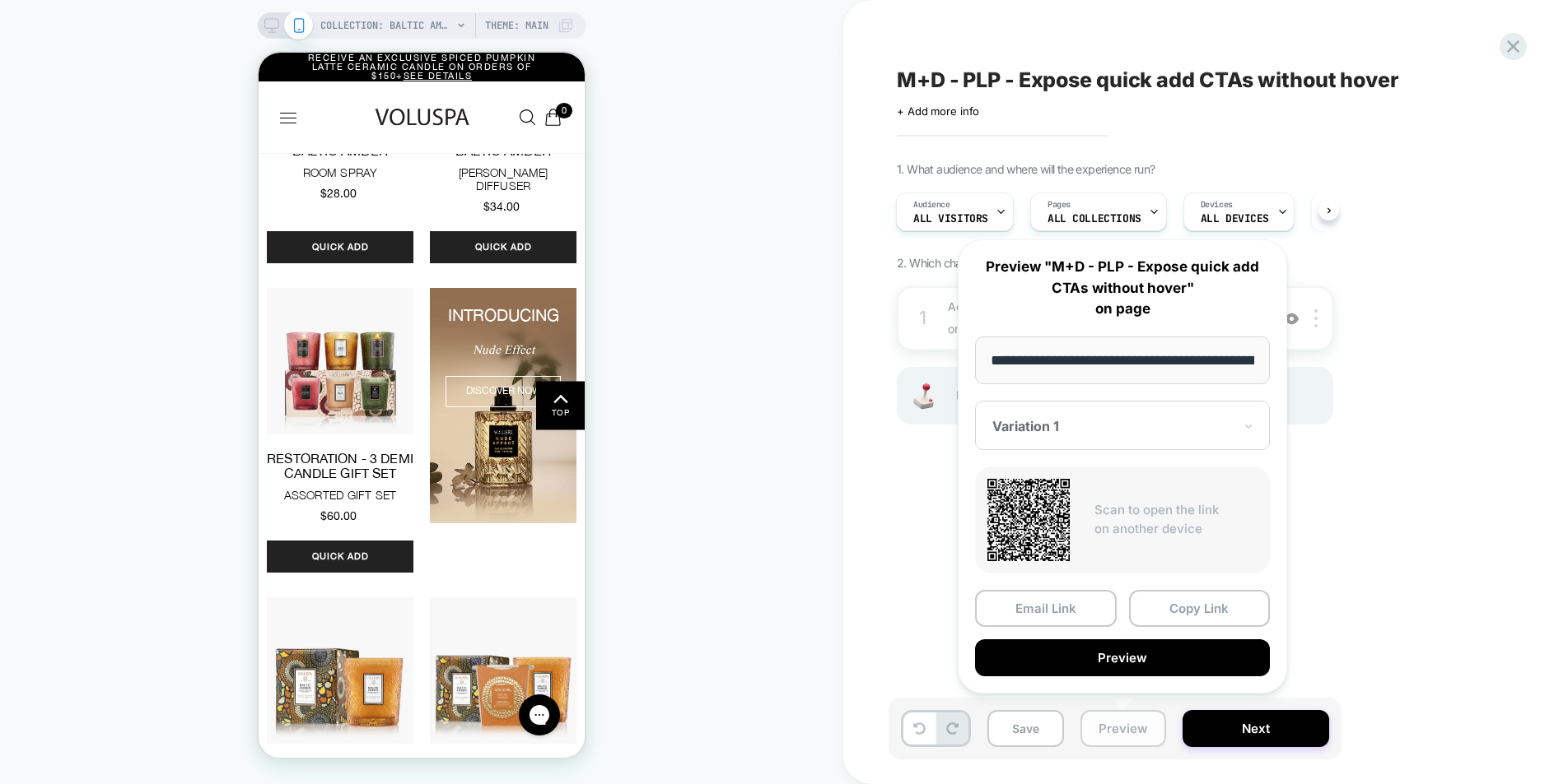
scroll to position [0, 161]
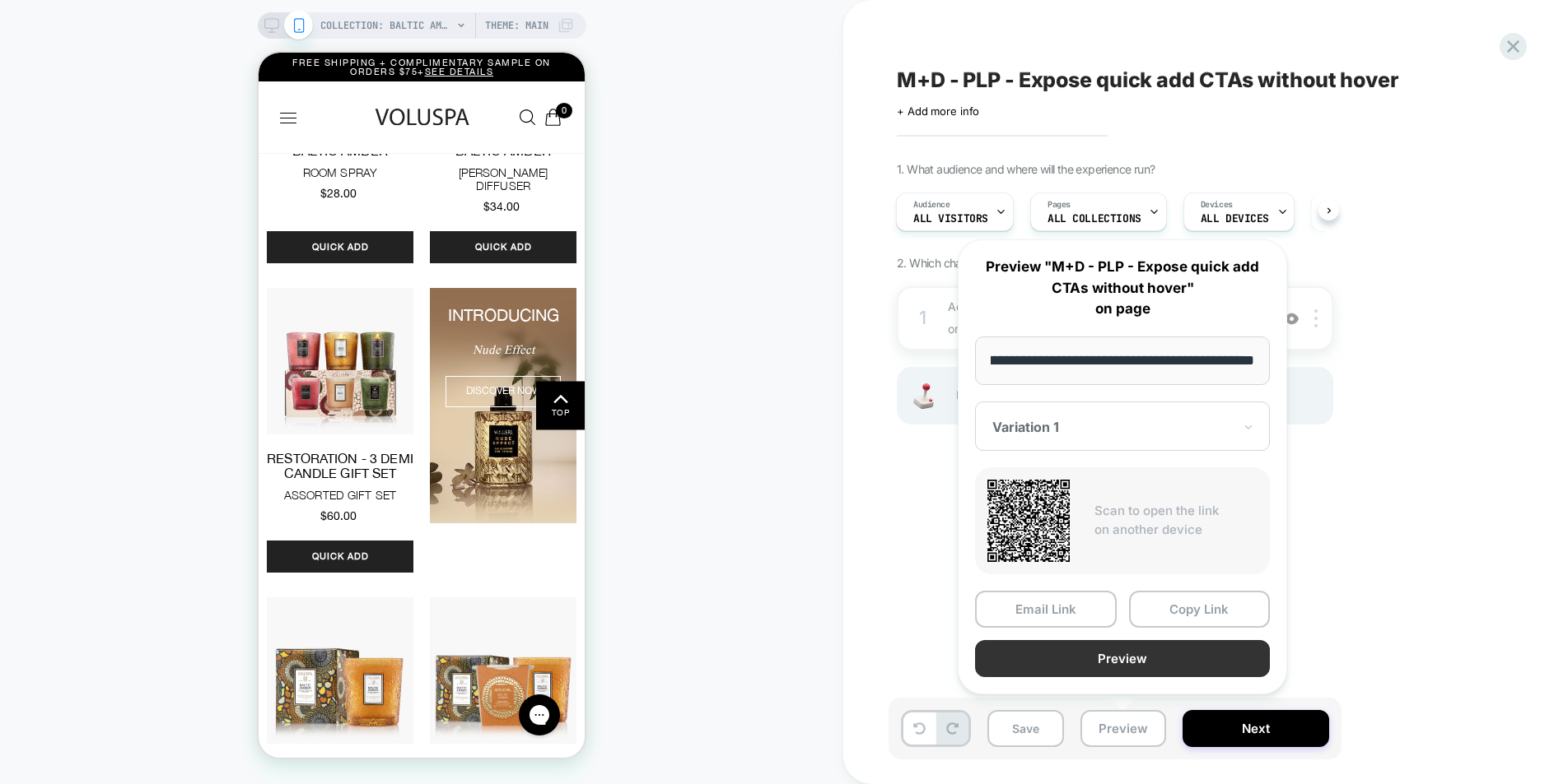
click at [1118, 651] on button "Preview" at bounding box center [1122, 659] width 295 height 37
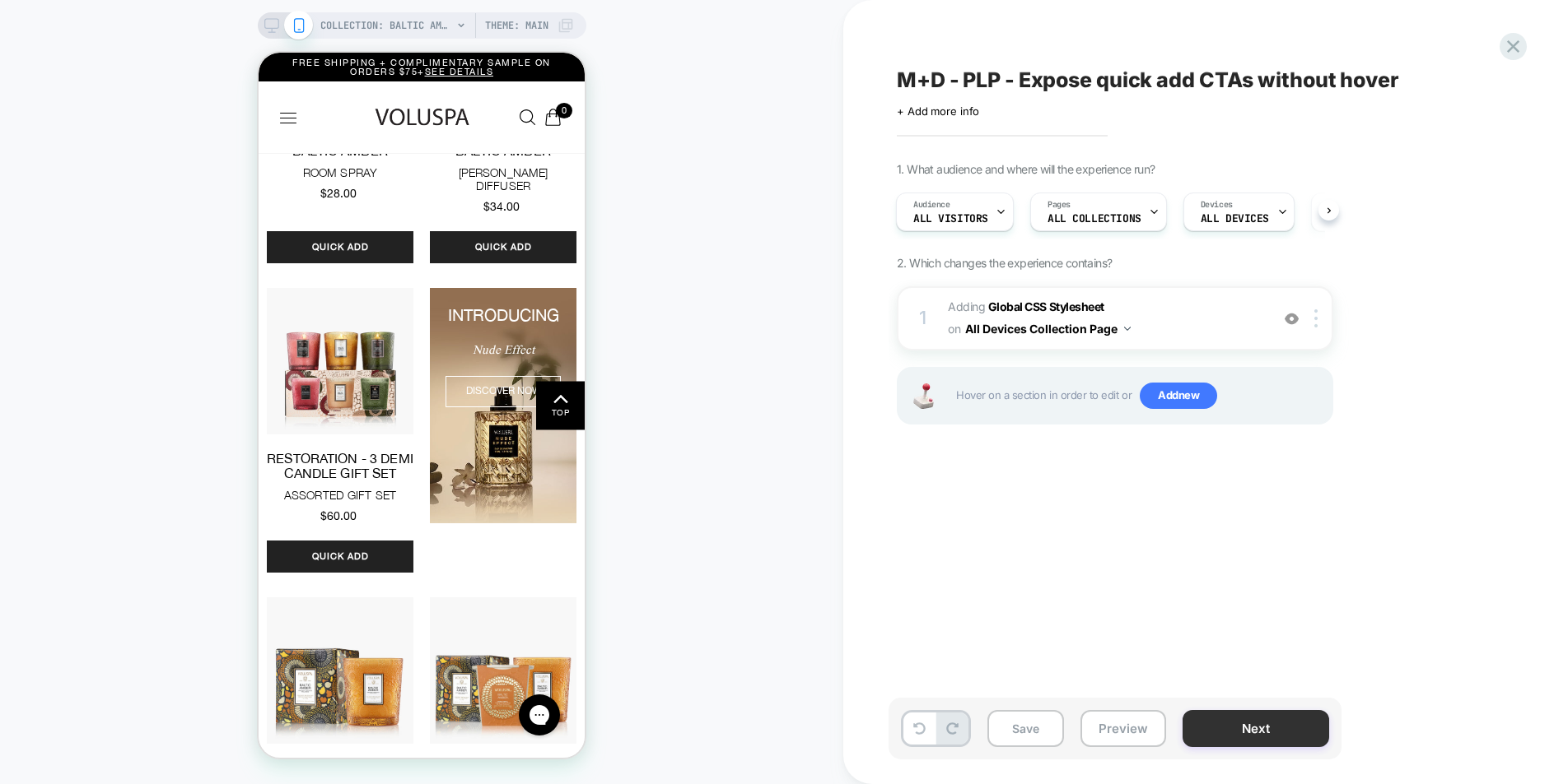
click at [1230, 732] on button "Next" at bounding box center [1256, 729] width 147 height 37
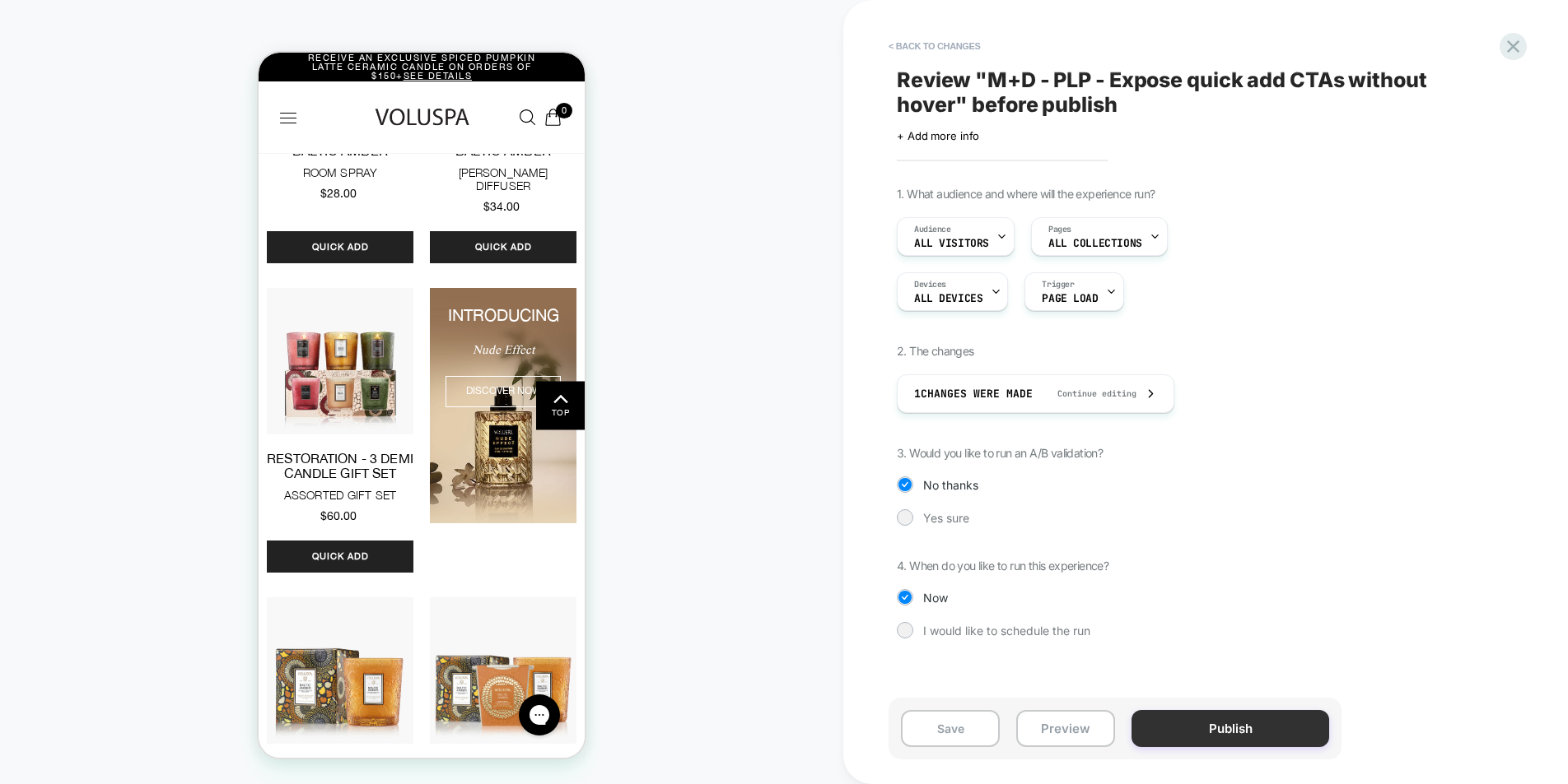
click at [1230, 732] on button "Publish" at bounding box center [1230, 729] width 198 height 37
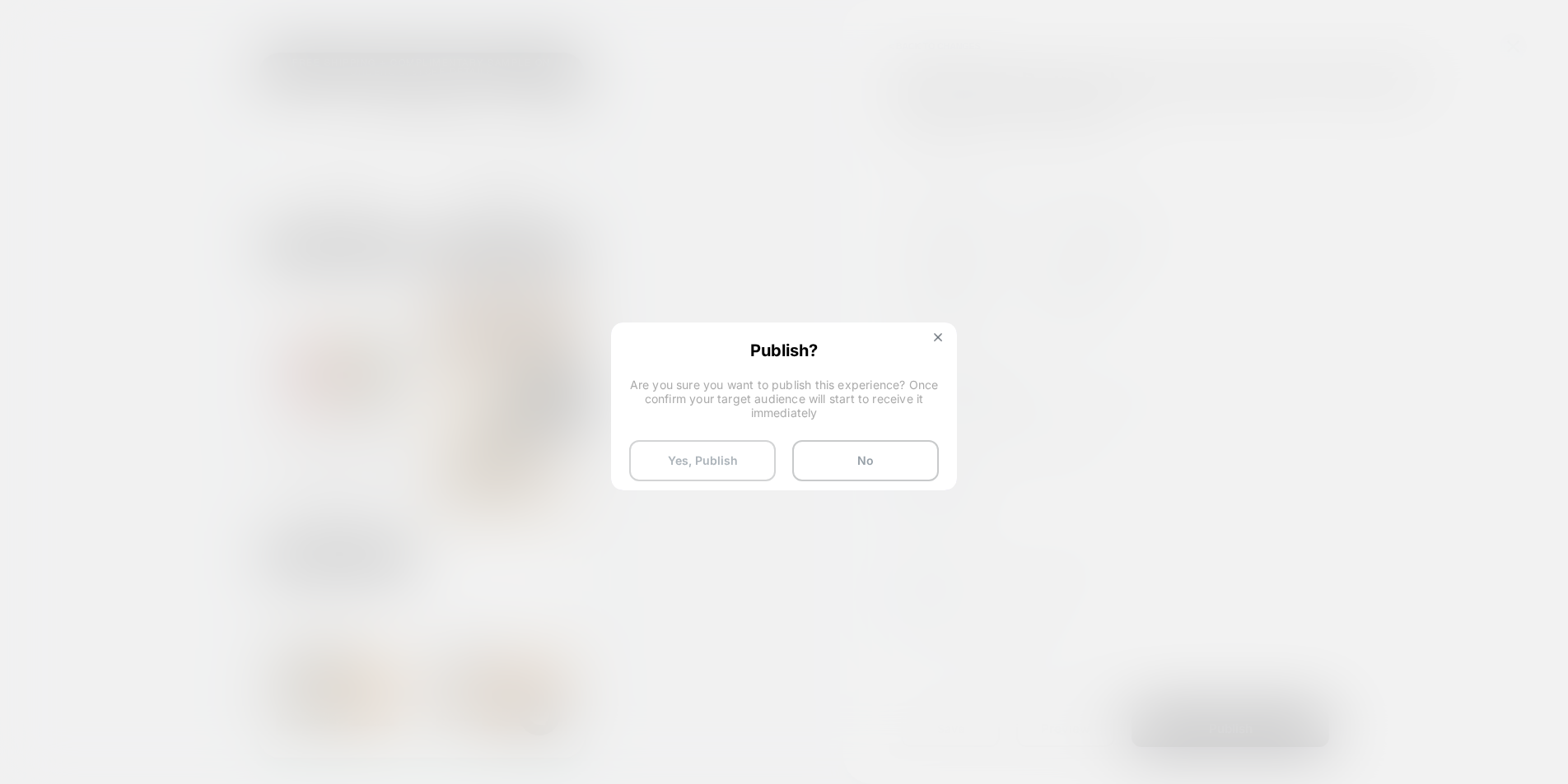
click at [754, 464] on button "Yes, Publish" at bounding box center [702, 461] width 147 height 41
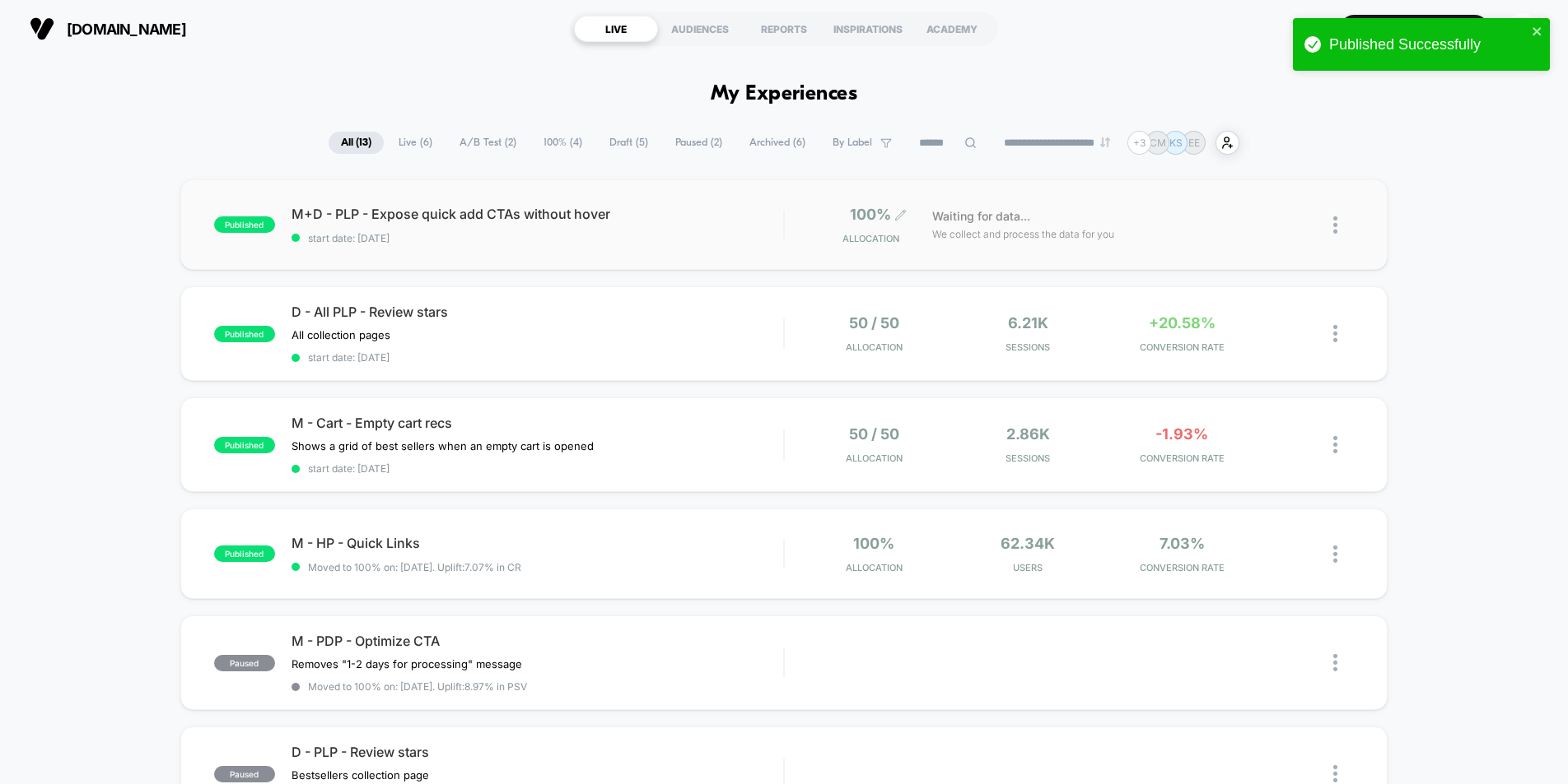
click at [877, 227] on div "100% Allocation" at bounding box center [867, 225] width 65 height 38
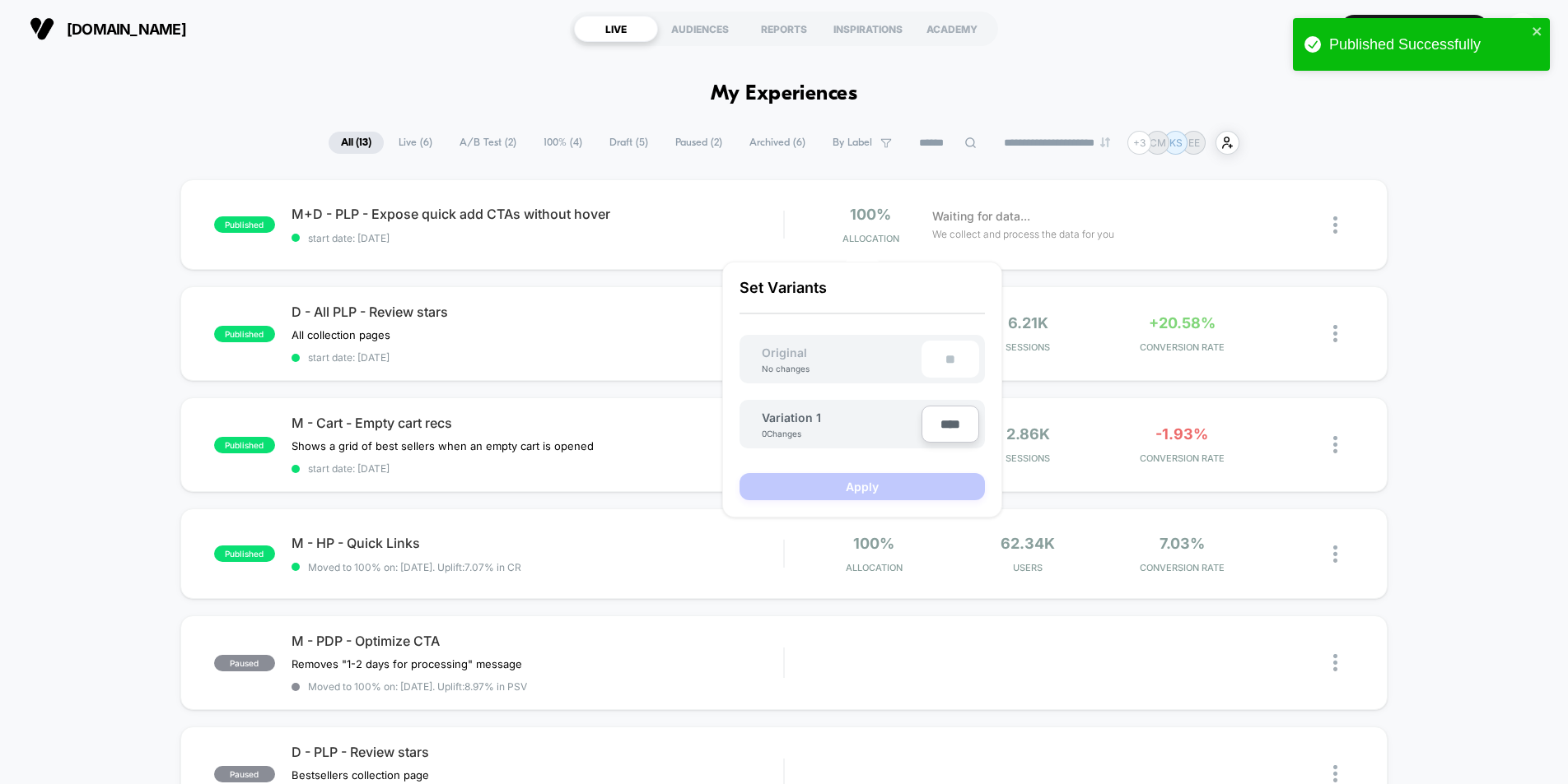
click at [950, 429] on input "****" at bounding box center [951, 424] width 58 height 37
drag, startPoint x: 954, startPoint y: 429, endPoint x: 931, endPoint y: 425, distance: 23.3
click at [931, 425] on input "****" at bounding box center [951, 424] width 58 height 37
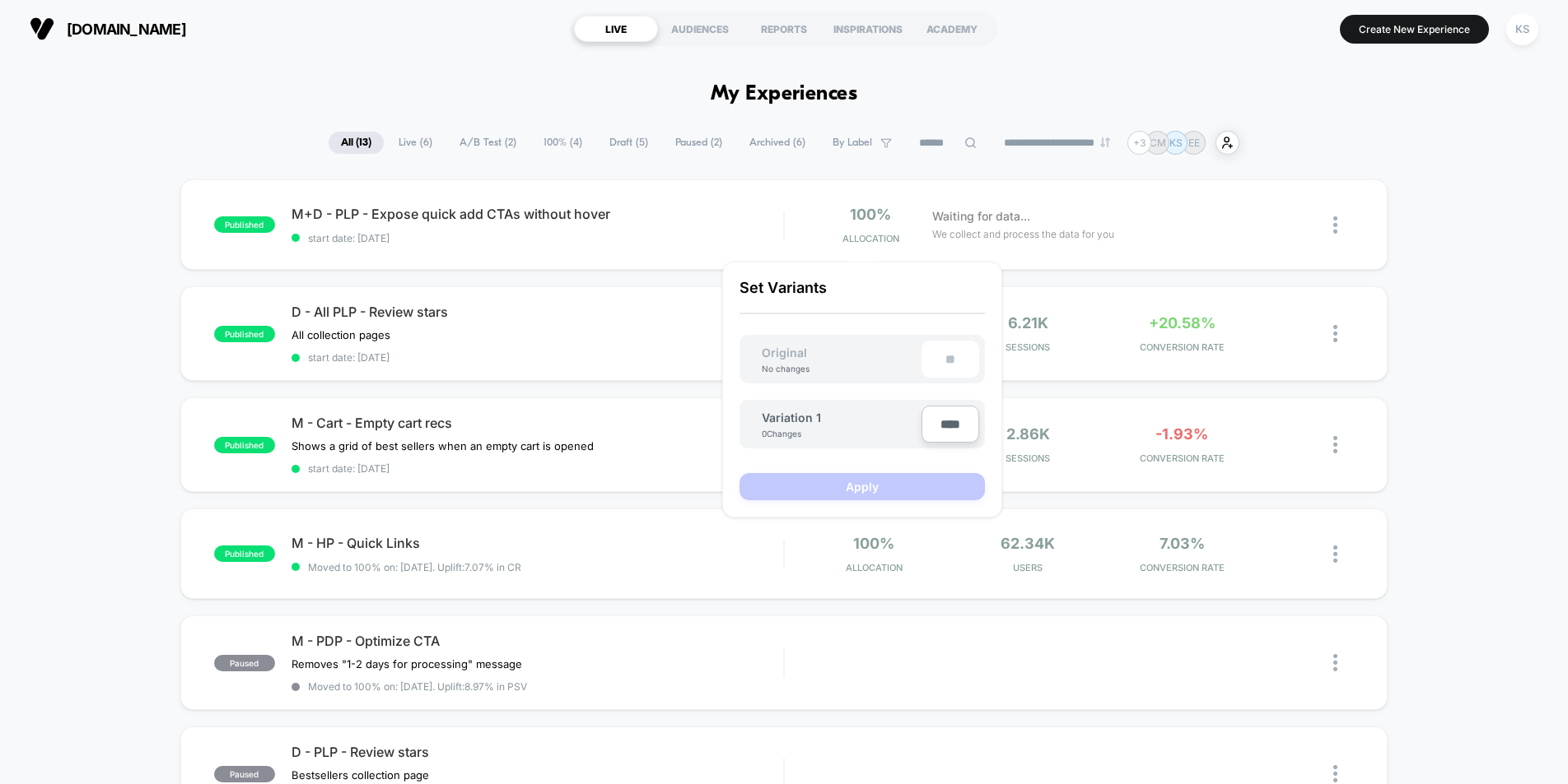
type input "***"
type input "**"
type input "***"
click at [880, 486] on button "Apply" at bounding box center [862, 486] width 246 height 27
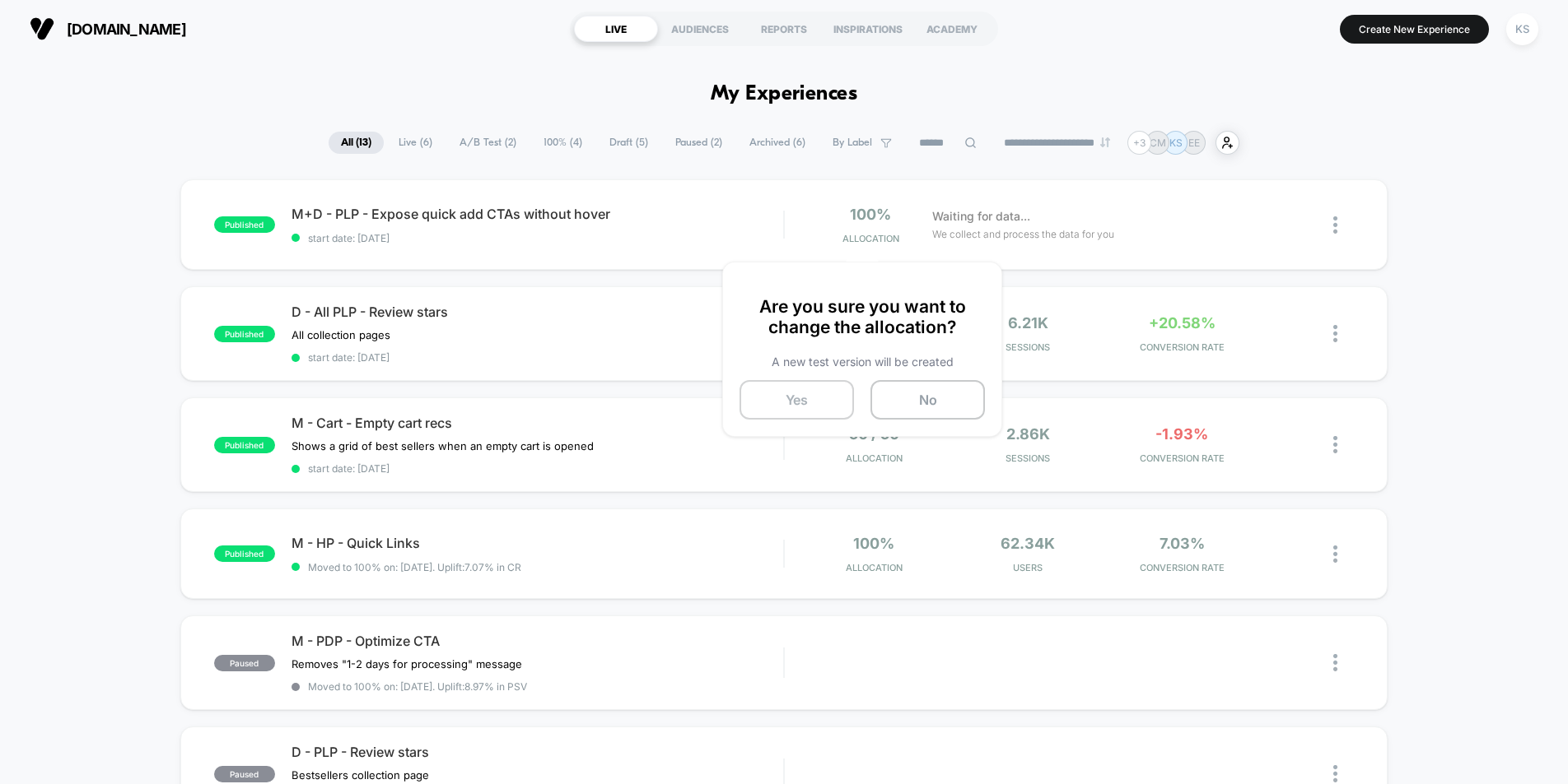
click at [819, 406] on button "Yes" at bounding box center [797, 399] width 115 height 39
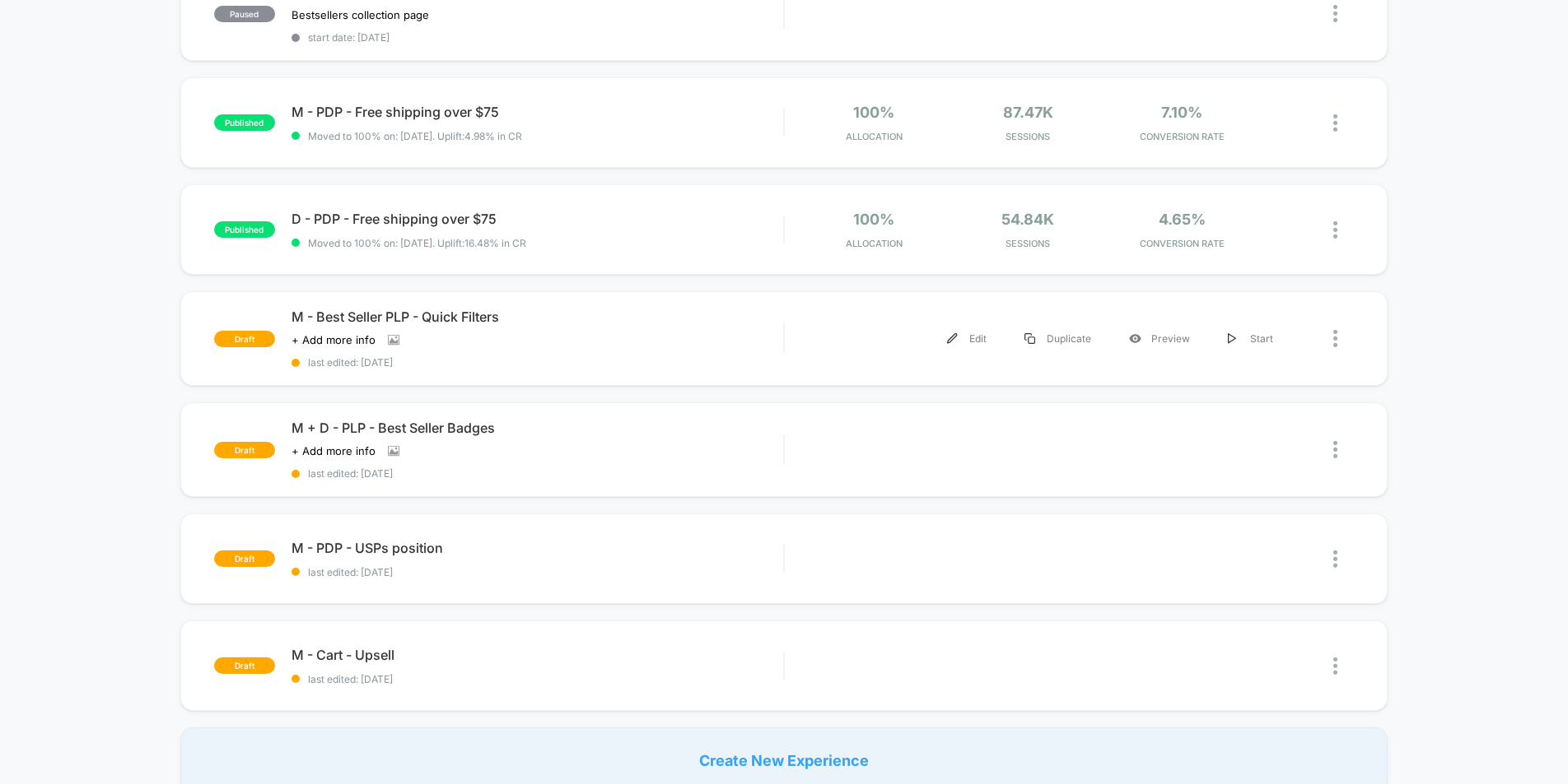
scroll to position [760, 0]
click at [1144, 348] on div "Preview" at bounding box center [1159, 339] width 99 height 37
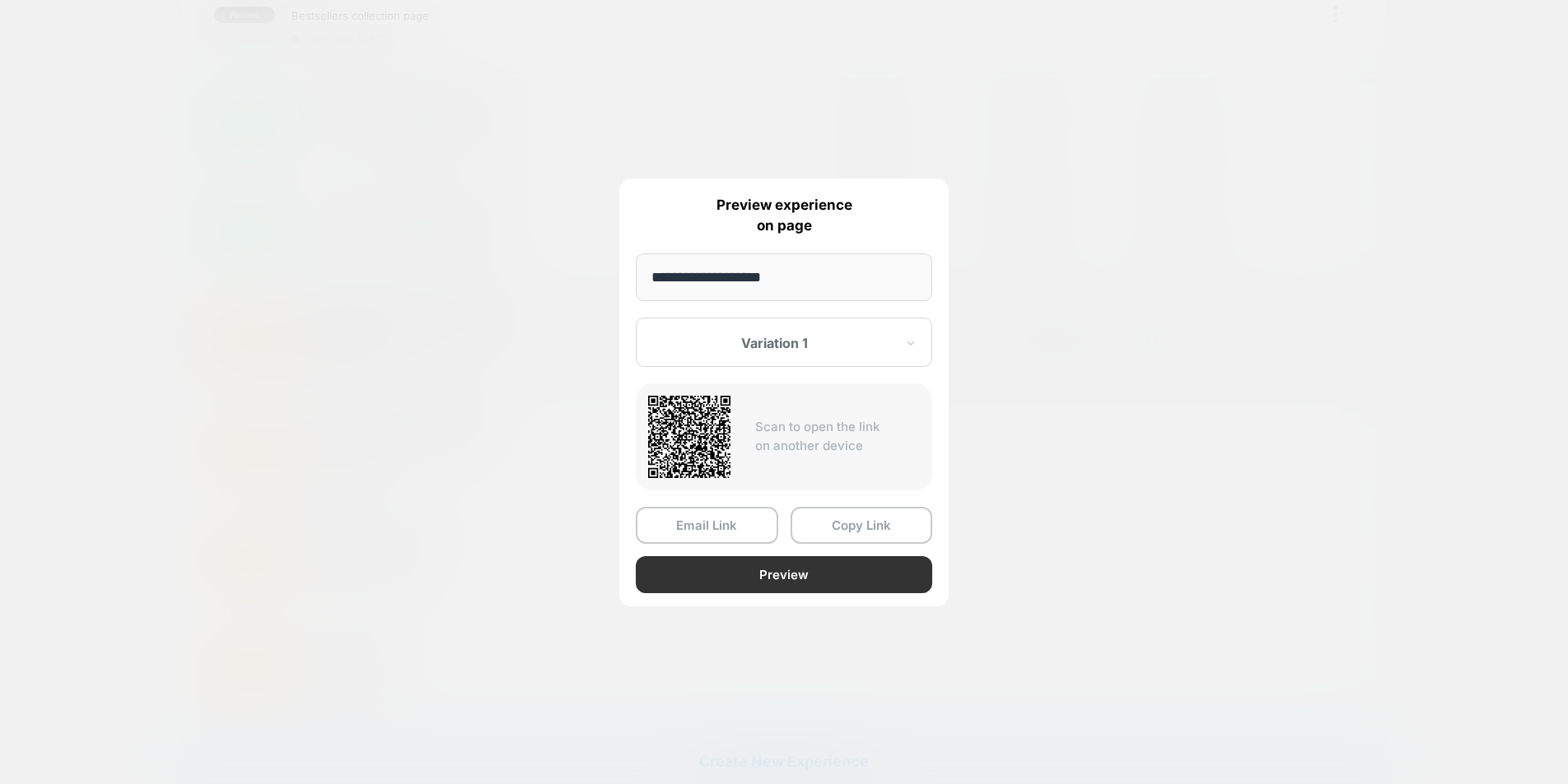
click at [847, 570] on button "Preview" at bounding box center [784, 574] width 296 height 37
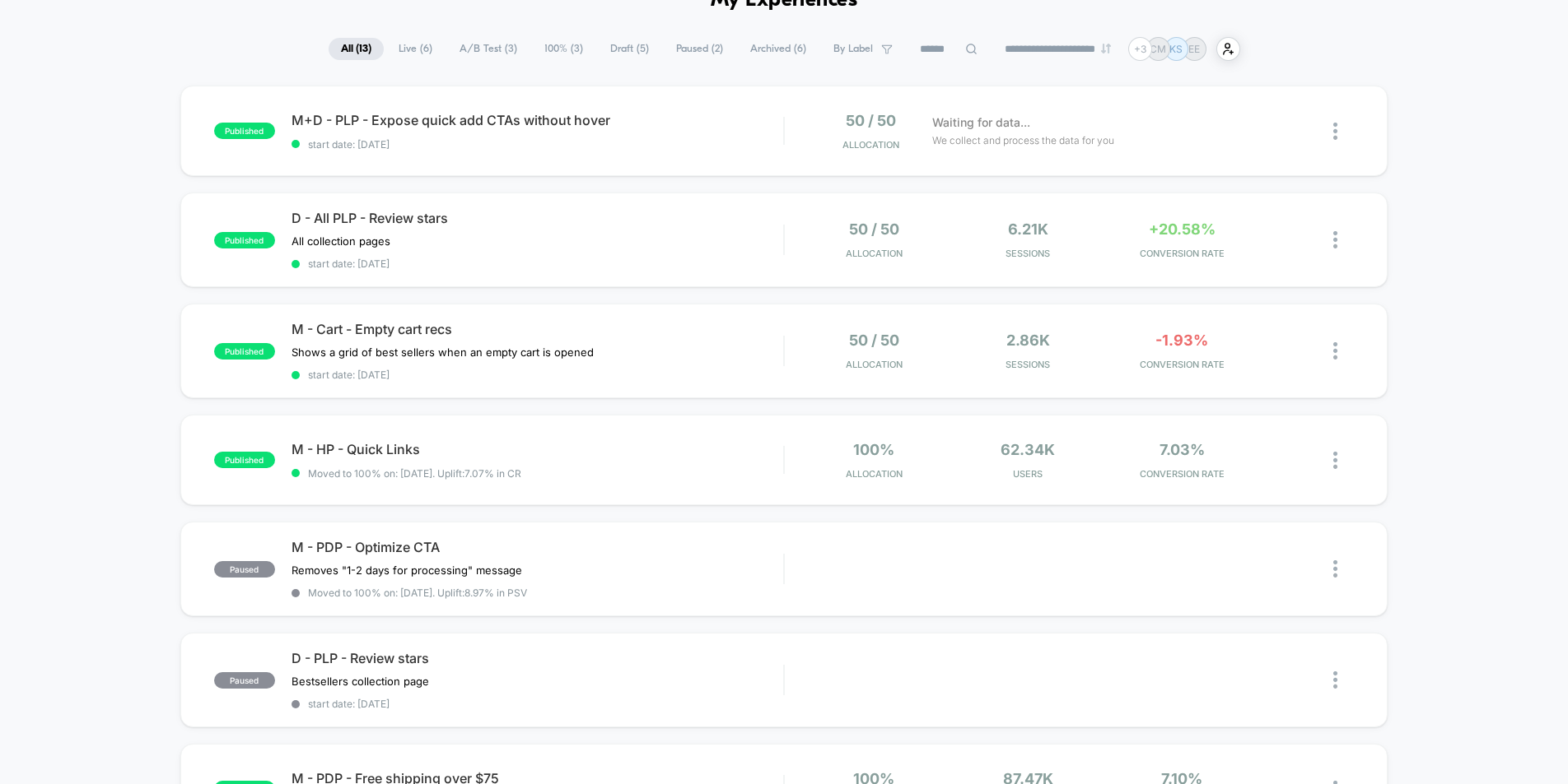
scroll to position [65, 0]
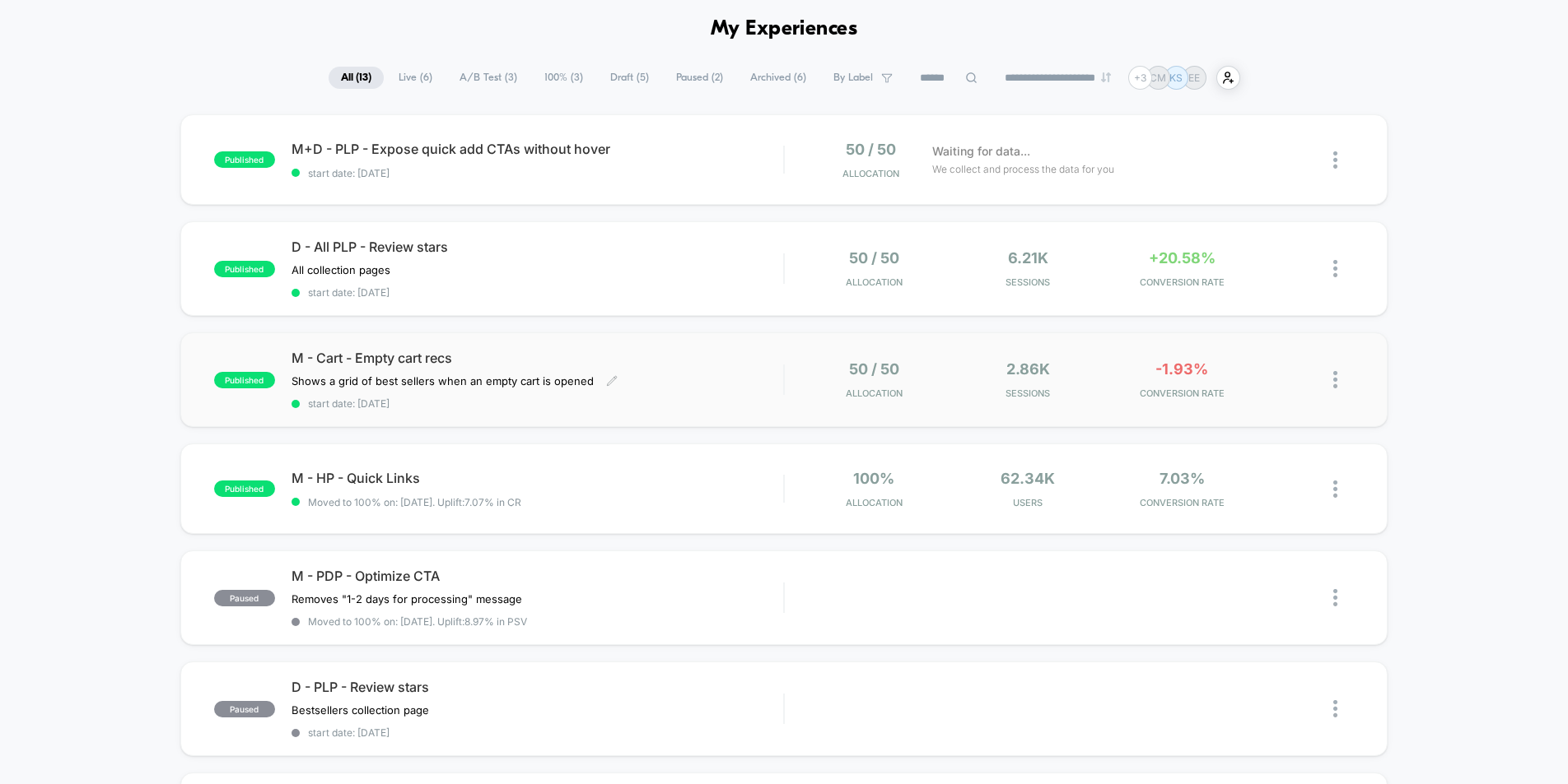
click at [735, 379] on div "M - Cart - Empty cart recs Shows a grid of best sellers when an empty cart is o…" at bounding box center [537, 379] width 491 height 60
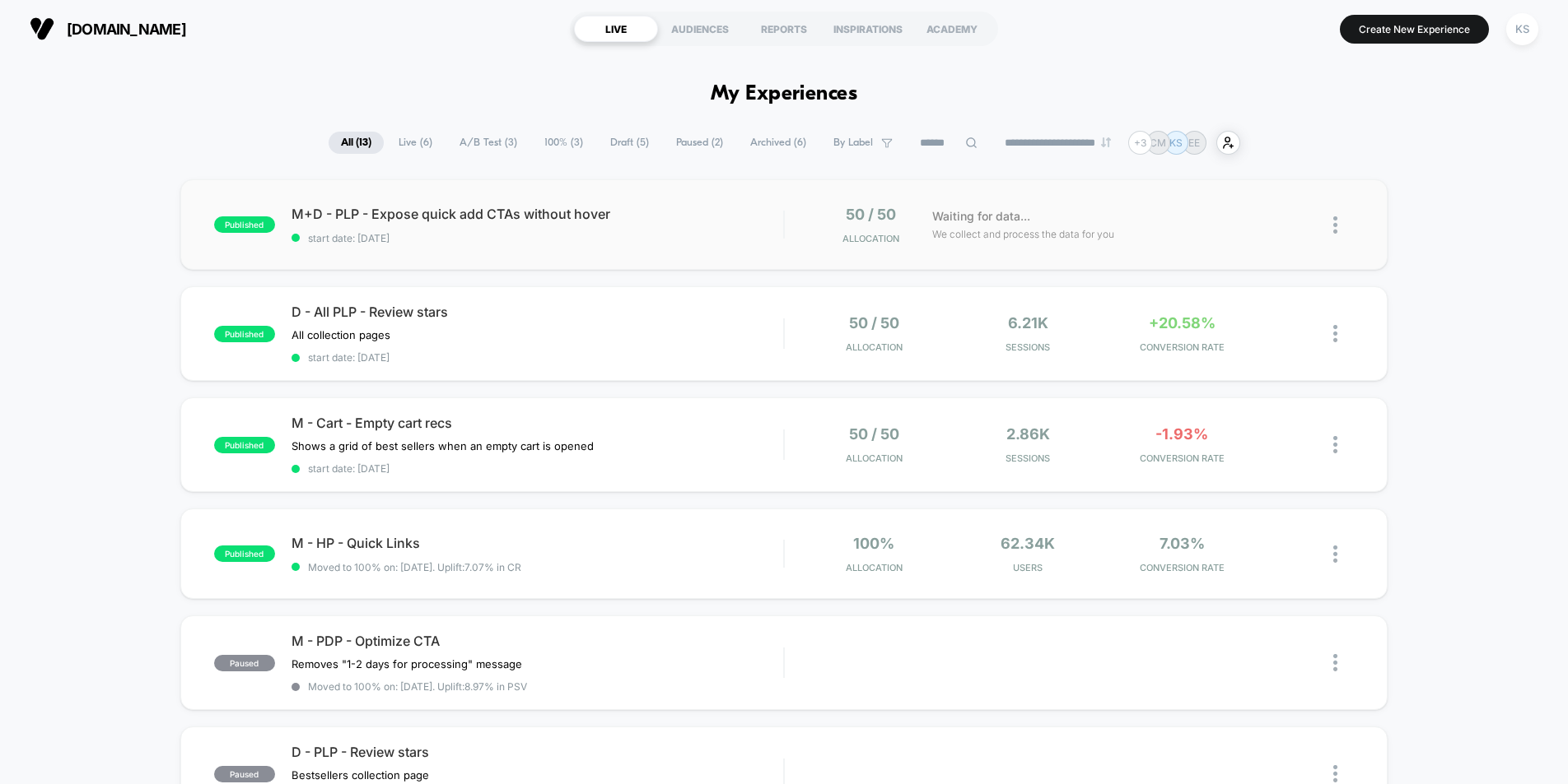
click at [1335, 230] on img at bounding box center [1335, 225] width 4 height 17
click at [1226, 208] on div "Pause" at bounding box center [1250, 207] width 148 height 37
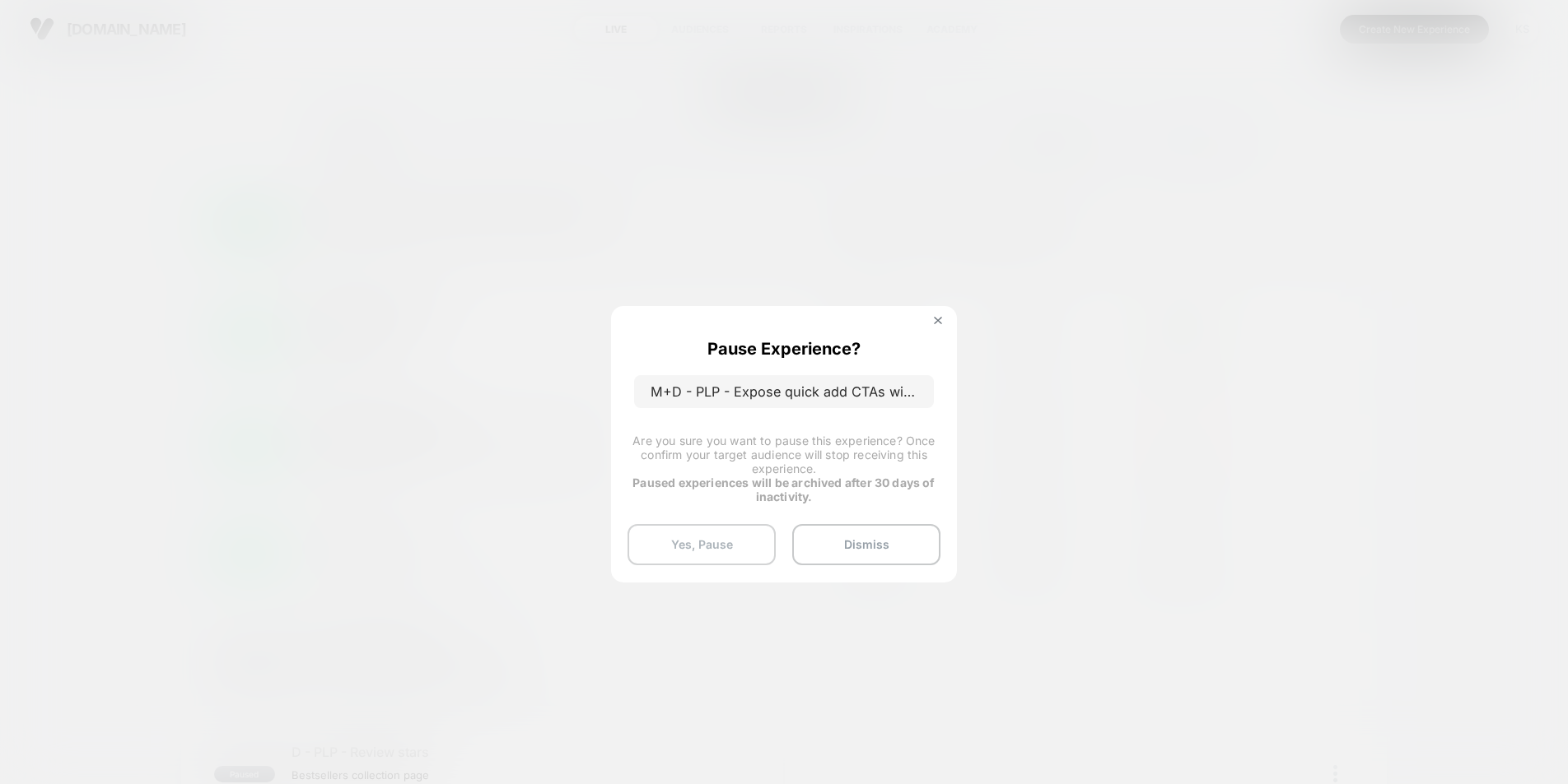
click at [753, 544] on button "Yes, Pause" at bounding box center [700, 545] width 148 height 41
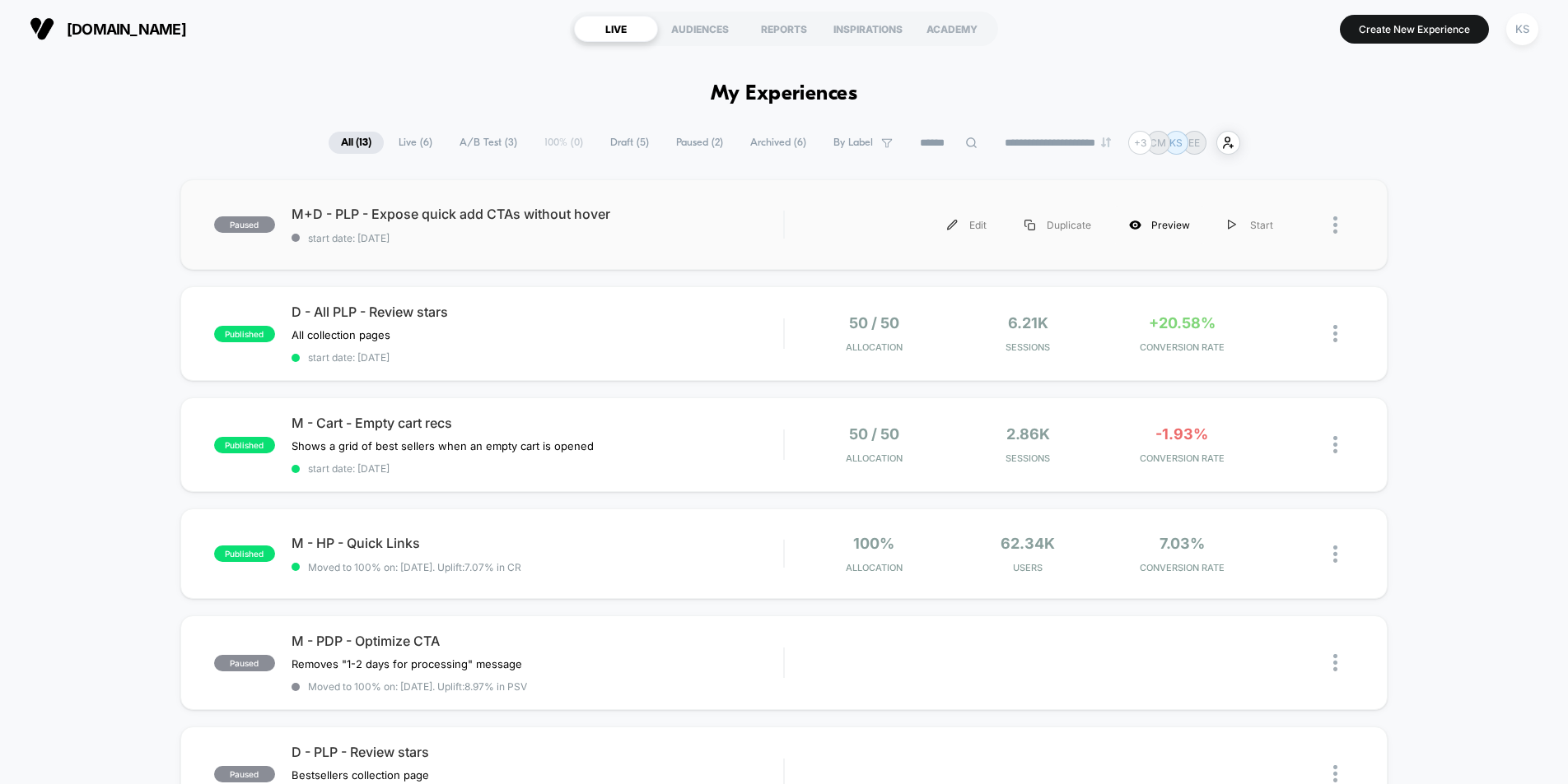
click at [1156, 222] on div "Preview" at bounding box center [1159, 225] width 99 height 37
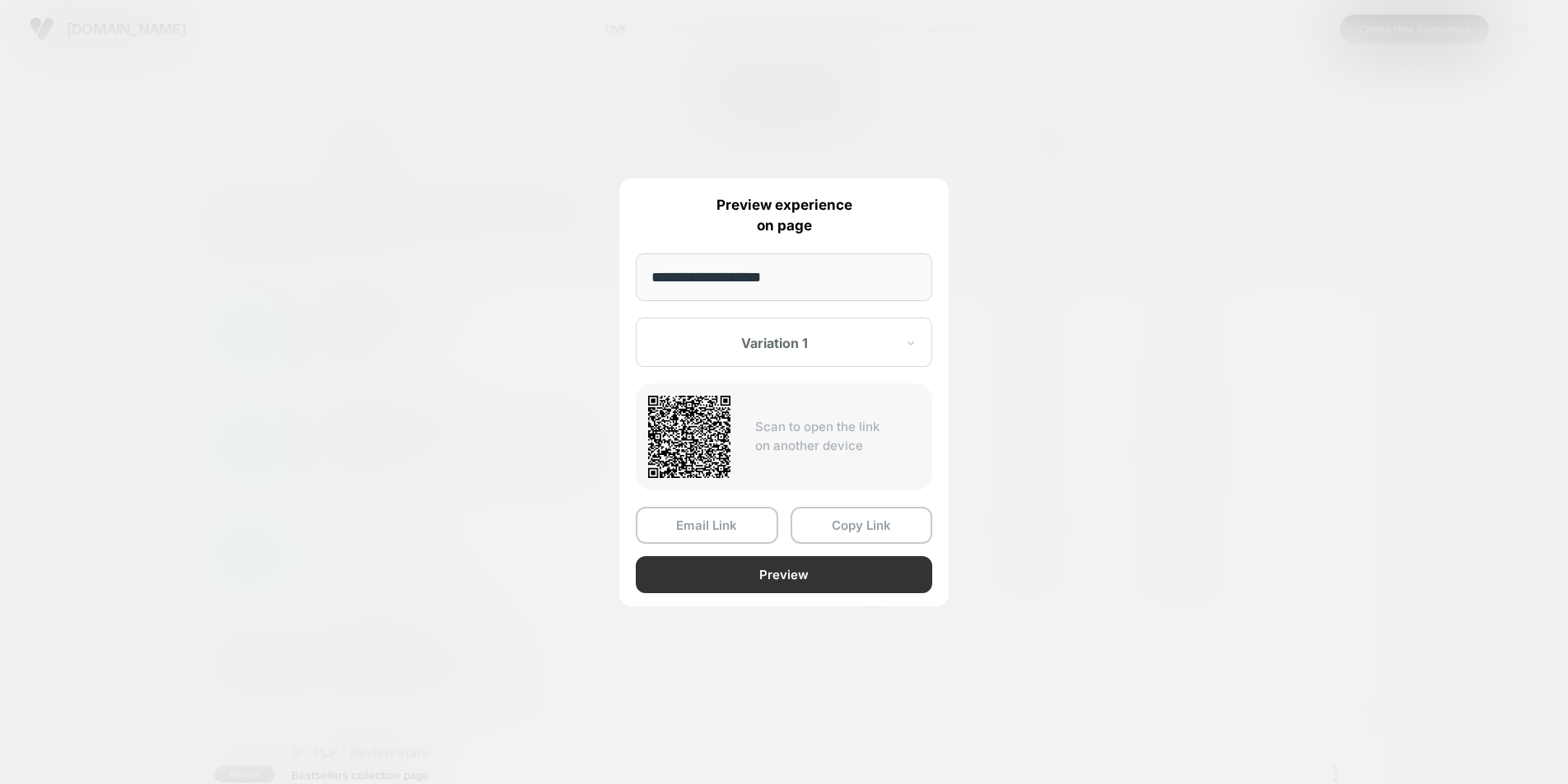
click at [738, 568] on button "Preview" at bounding box center [784, 574] width 296 height 37
